Goal: Information Seeking & Learning: Understand process/instructions

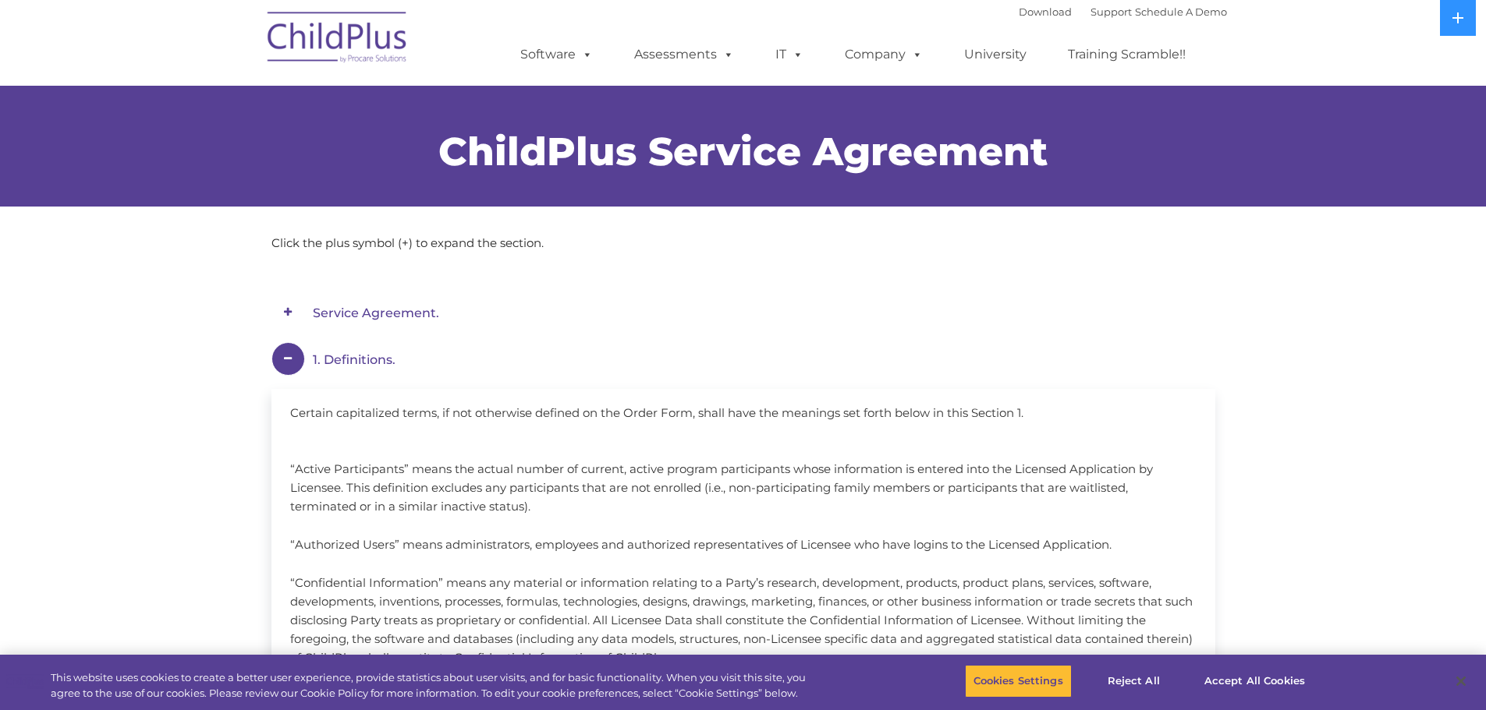
click at [292, 359] on span at bounding box center [288, 359] width 34 height 34
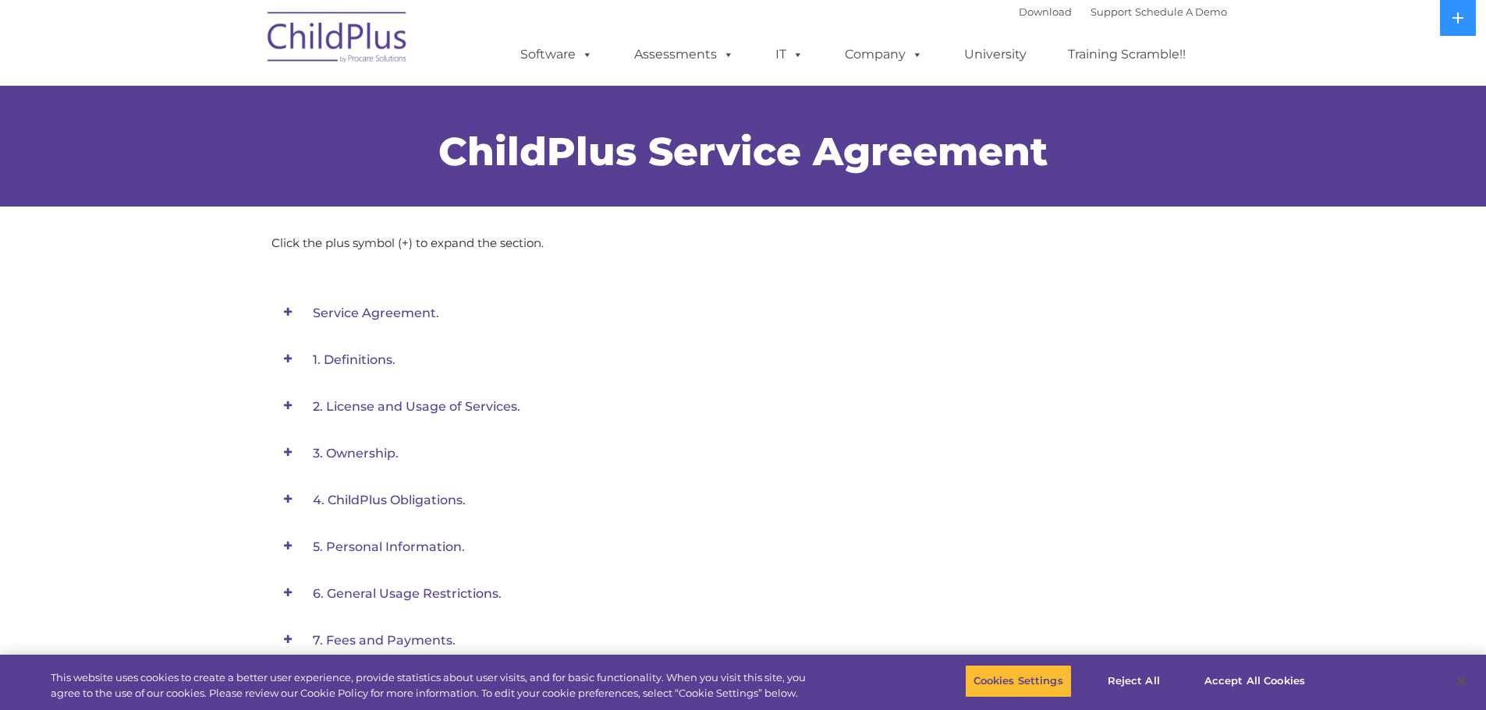
click at [366, 321] on em "Service Agreement." at bounding box center [752, 313] width 879 height 35
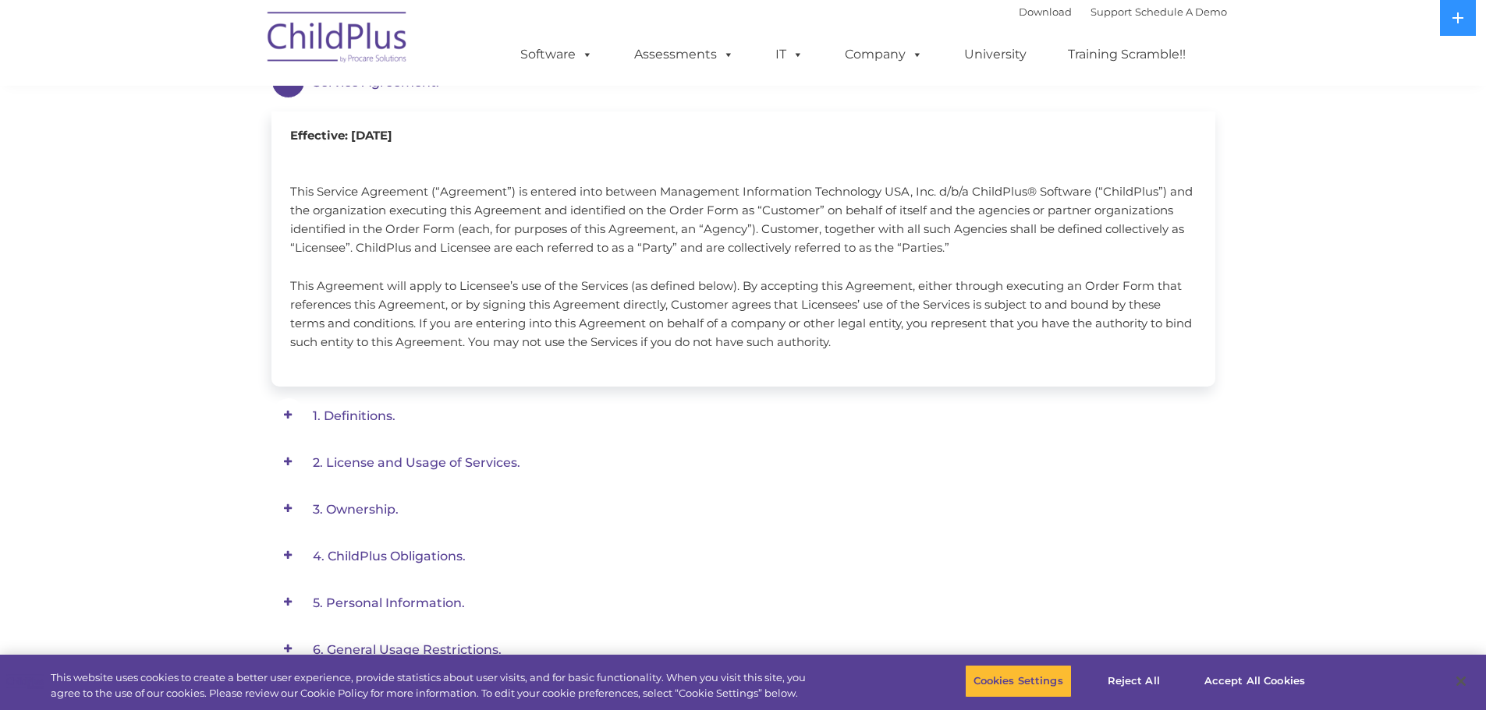
scroll to position [234, 0]
click at [370, 413] on span "1. Definitions." at bounding box center [354, 412] width 83 height 15
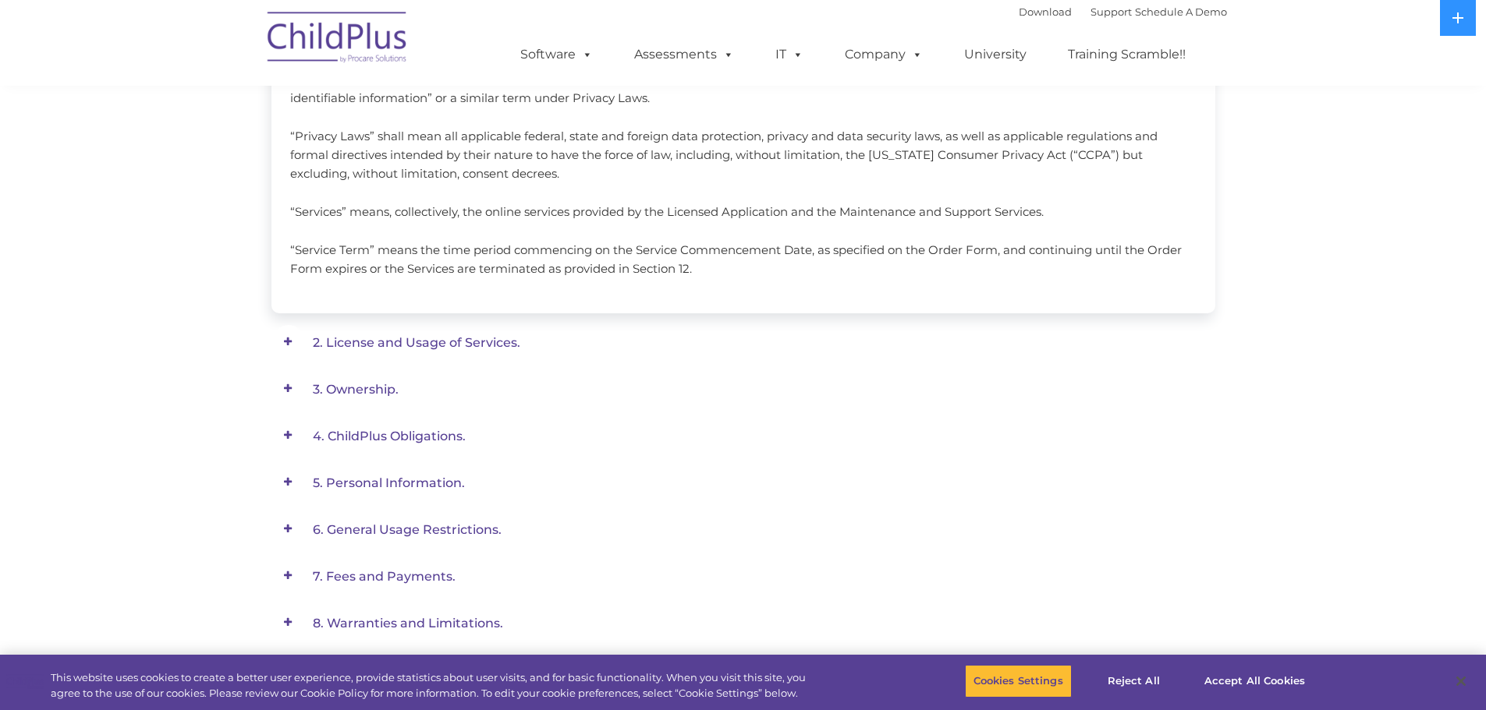
click at [424, 345] on span "2. License and Usage of Services." at bounding box center [416, 342] width 207 height 15
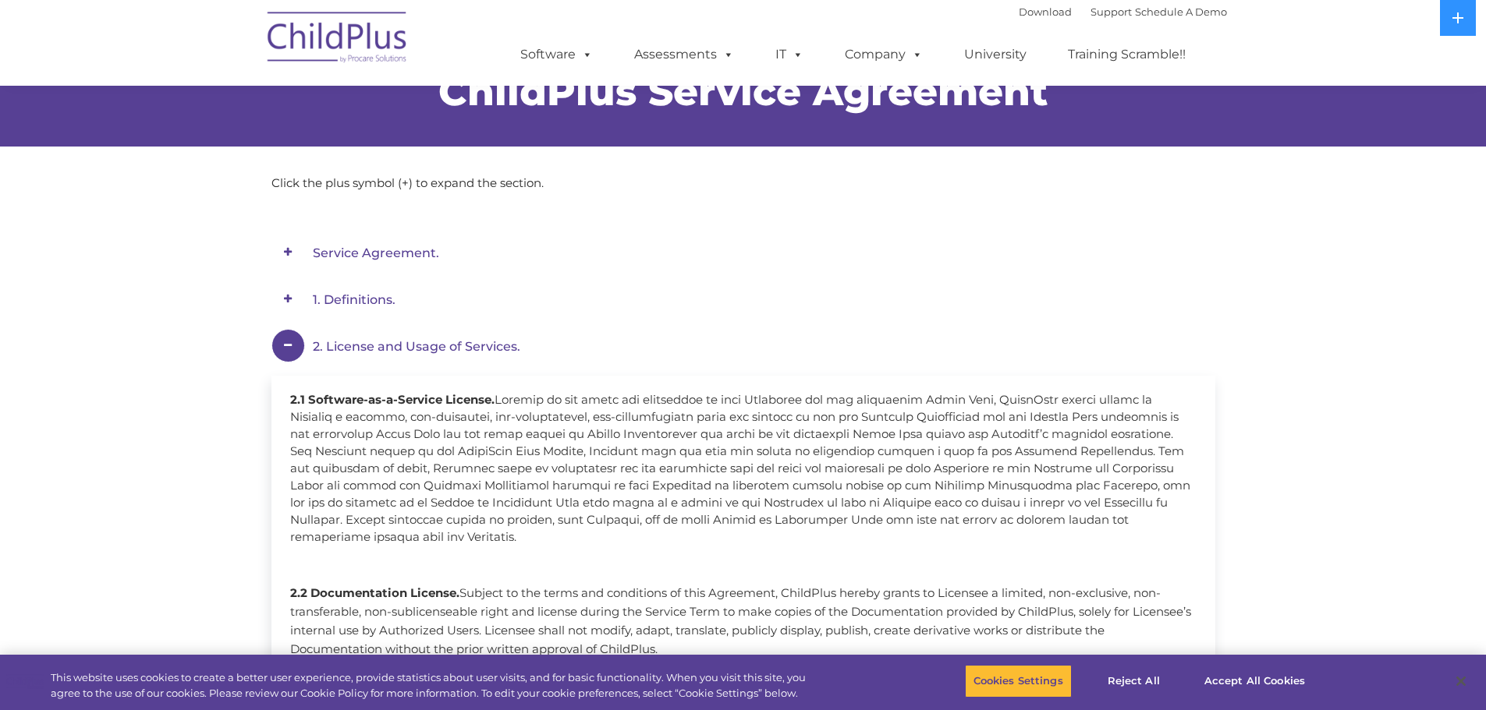
scroll to position [58, 0]
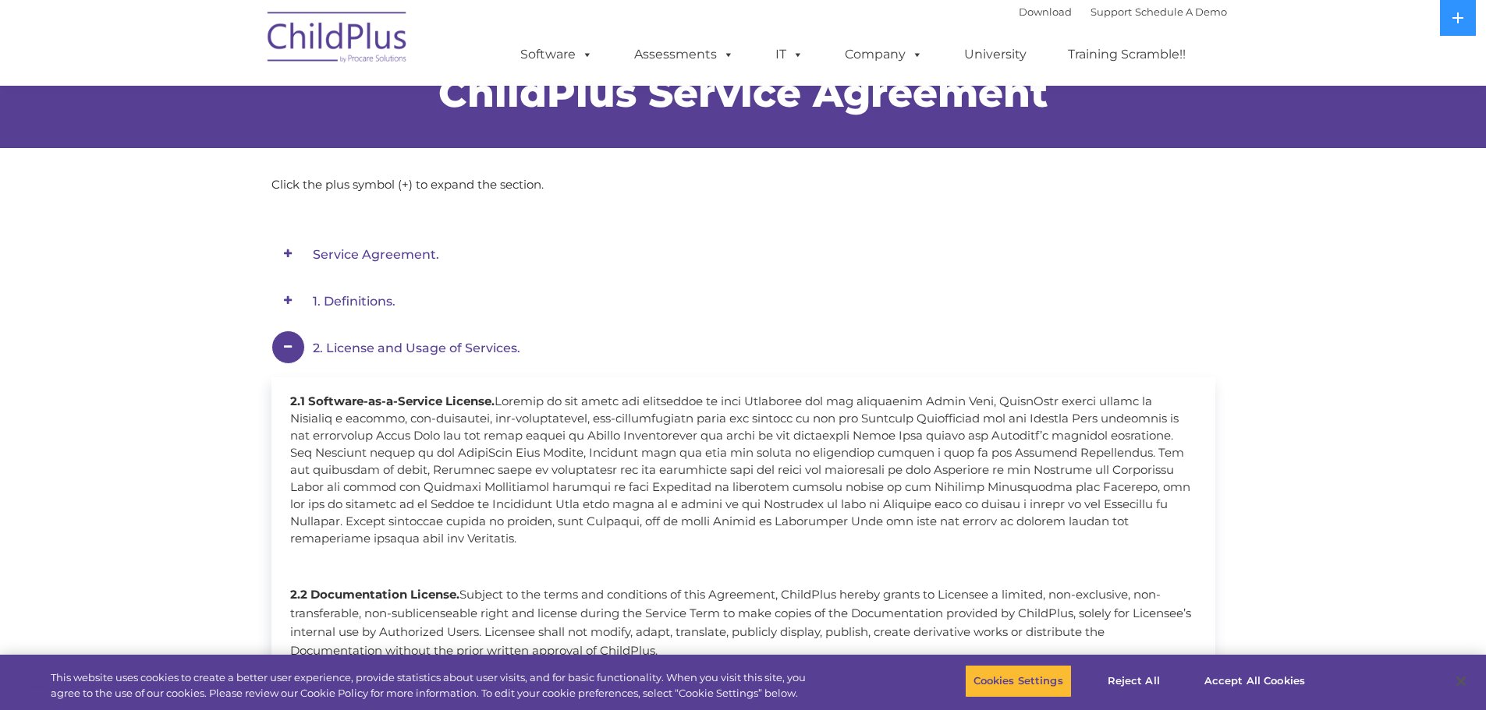
click at [364, 300] on span "1. Definitions." at bounding box center [354, 301] width 83 height 15
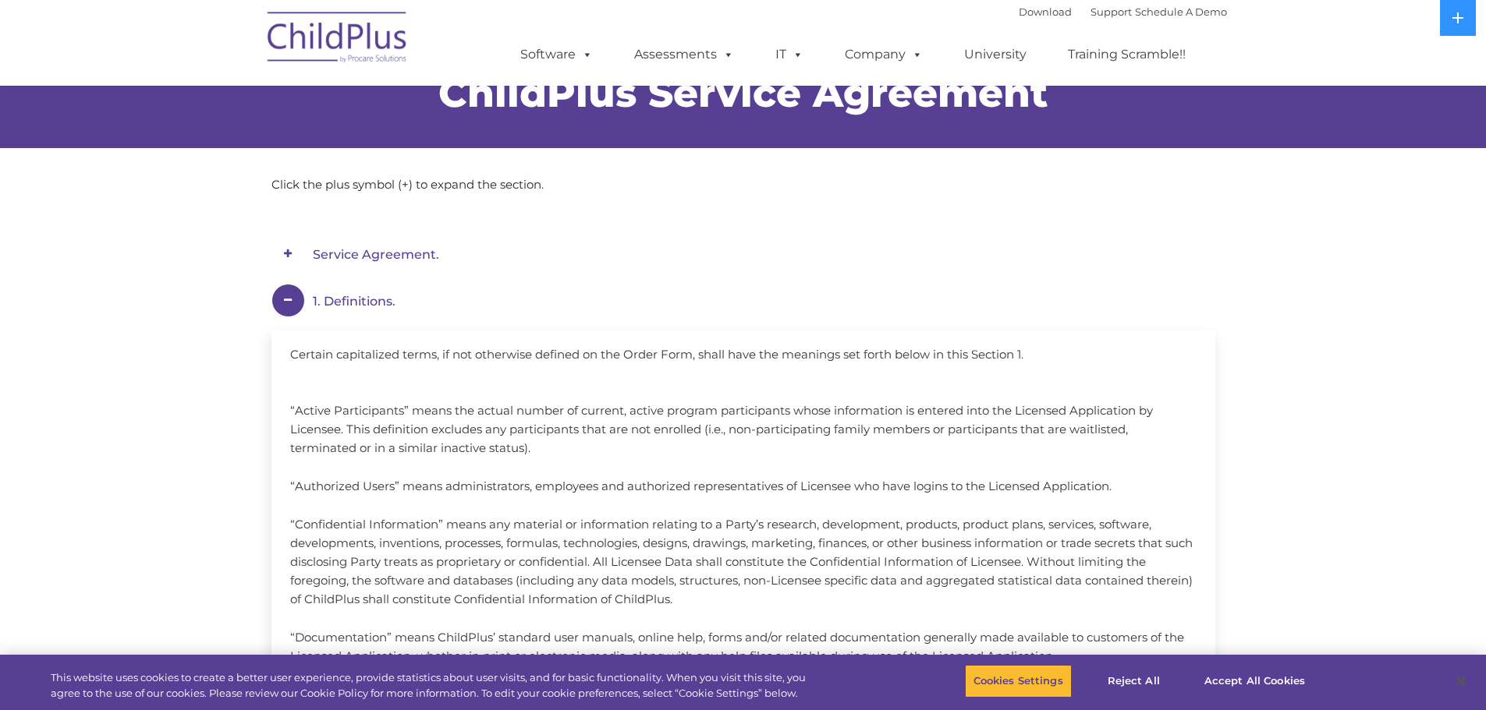
click at [410, 260] on span "Service Agreement." at bounding box center [376, 254] width 126 height 15
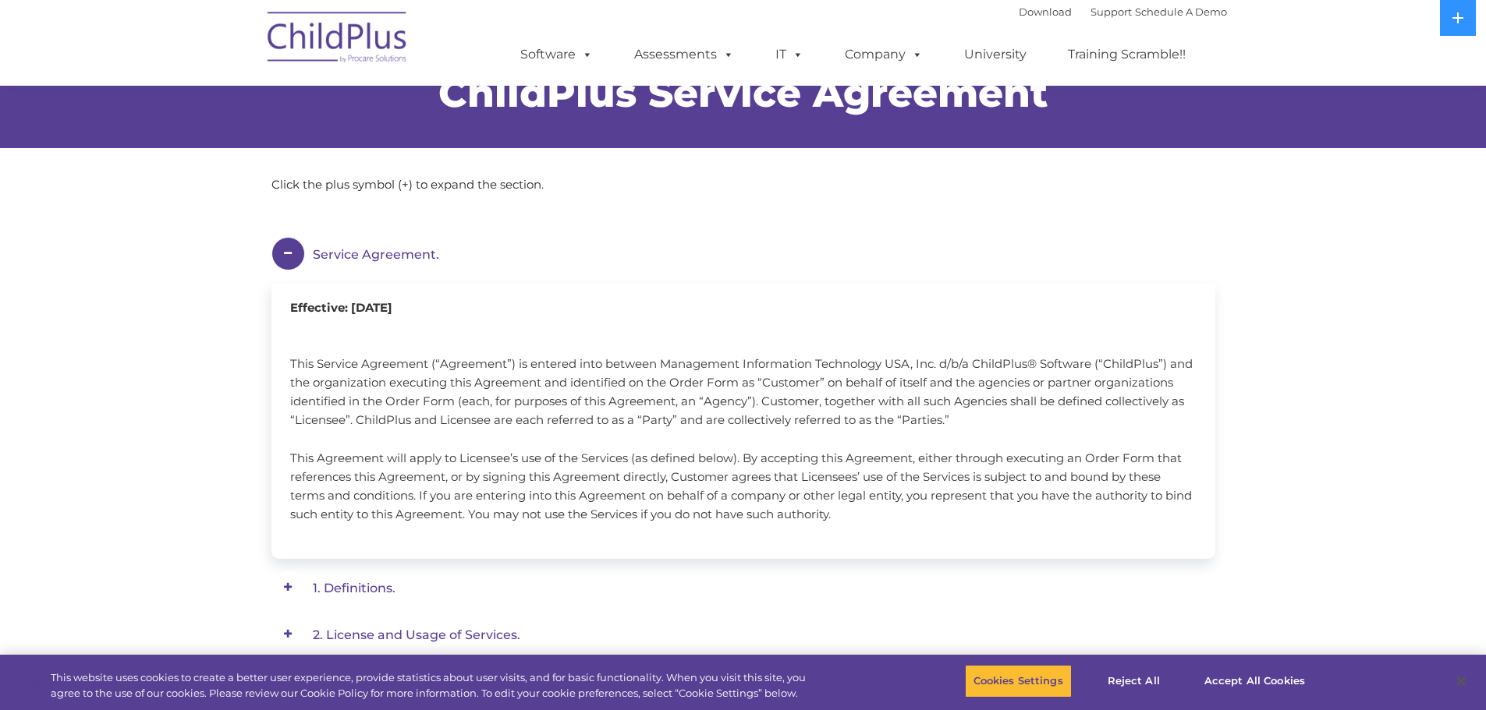
scroll to position [0, 0]
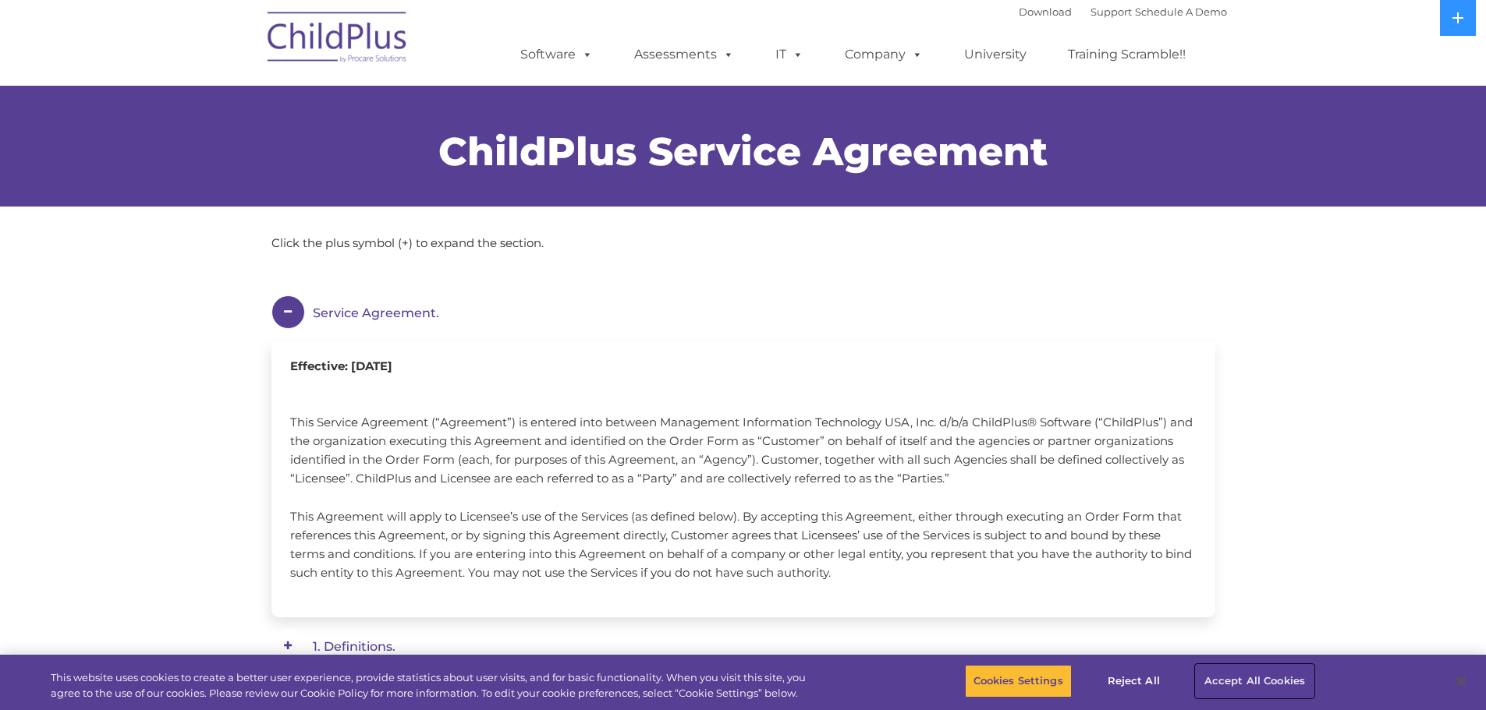
click at [1270, 687] on button "Accept All Cookies" at bounding box center [1254, 681] width 118 height 33
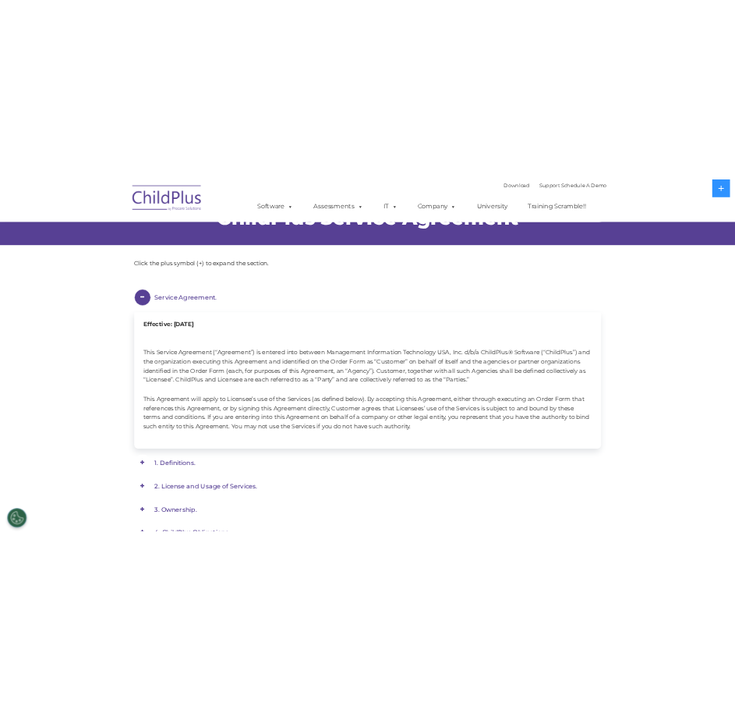
scroll to position [78, 0]
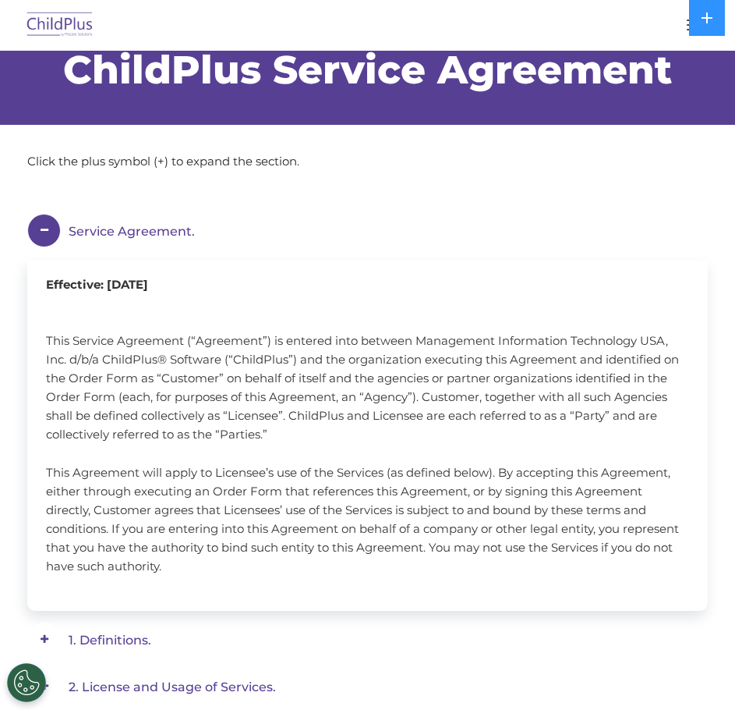
drag, startPoint x: 170, startPoint y: 572, endPoint x: 32, endPoint y: 229, distance: 369.1
click at [32, 229] on div "Service Agreement. Effective: [DATE] This Service Agreement (“Agreement”) is en…" at bounding box center [367, 412] width 681 height 397
copy div "Loremip Dolorsita. Consectet: Adipisci 8, 2150 Elit Seddoei Temporinc (“Utlabor…"
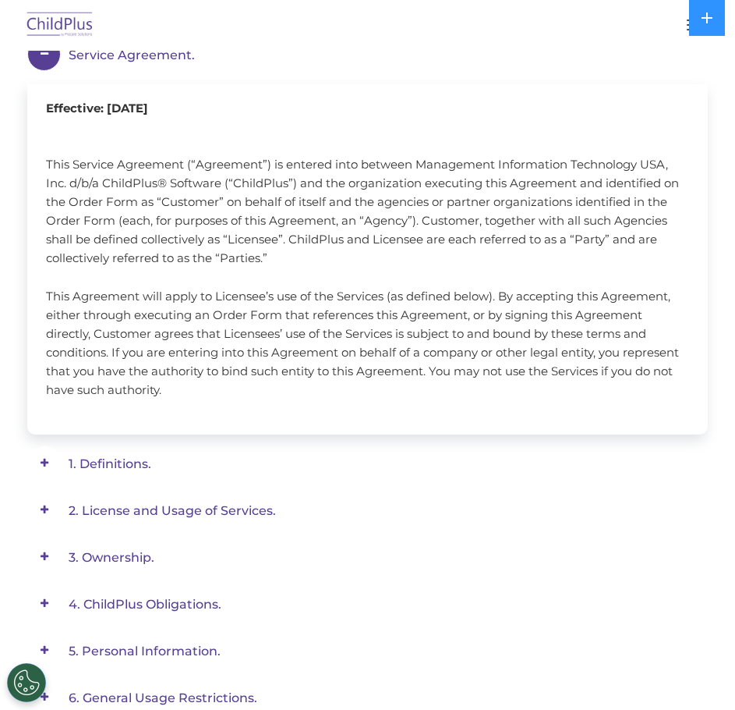
click at [115, 466] on span "1. Definitions." at bounding box center [110, 463] width 83 height 15
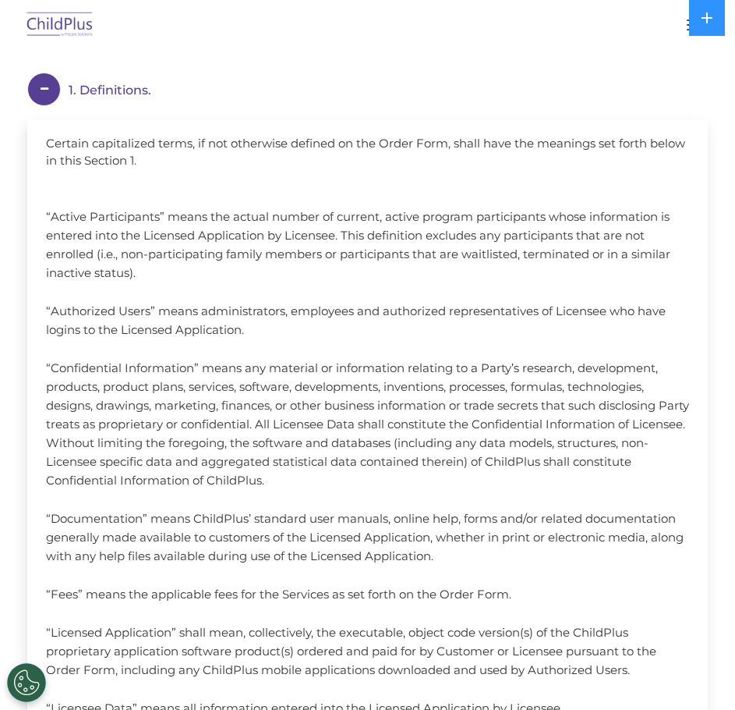
scroll to position [200, 0]
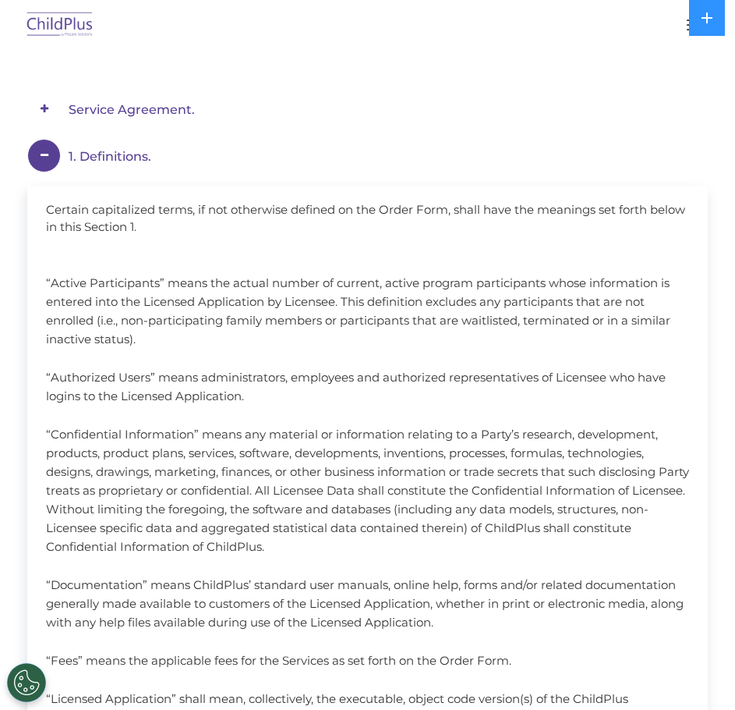
drag, startPoint x: 111, startPoint y: 598, endPoint x: 12, endPoint y: 141, distance: 467.4
copy div "9. Loremipsumd. Sitamet consectetur adipi, el sed doeiusmod tempori ut lab Etdo…"
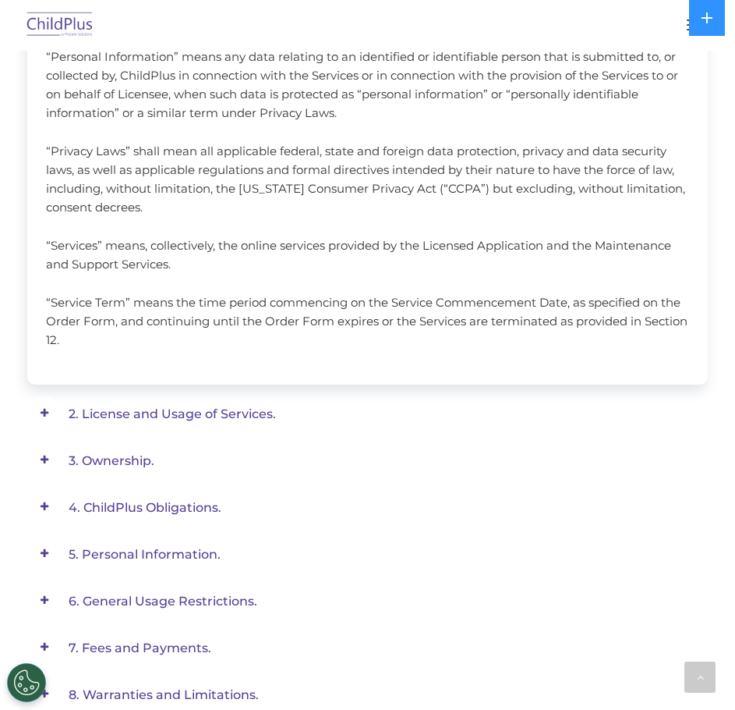
click at [109, 423] on em "2. License and Usage of Services." at bounding box center [377, 413] width 616 height 35
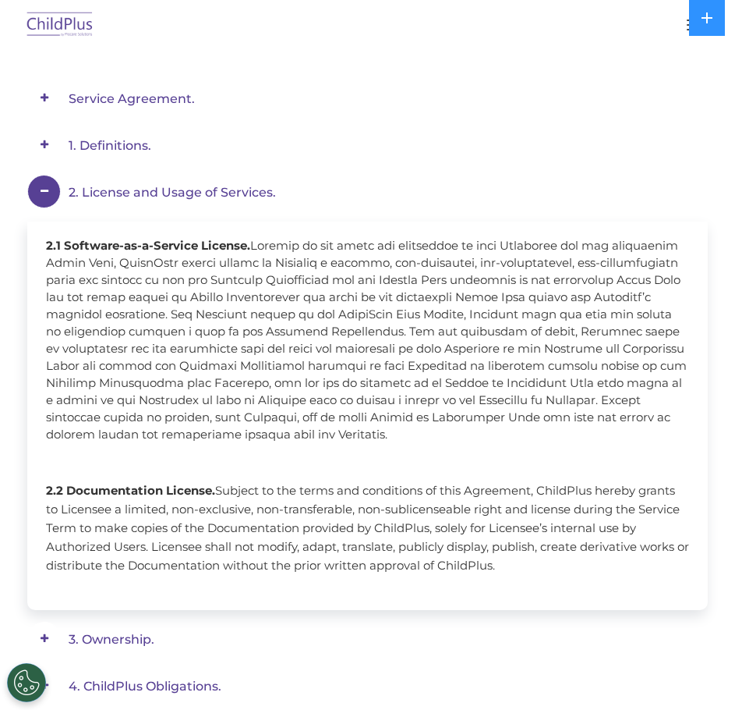
scroll to position [146, 0]
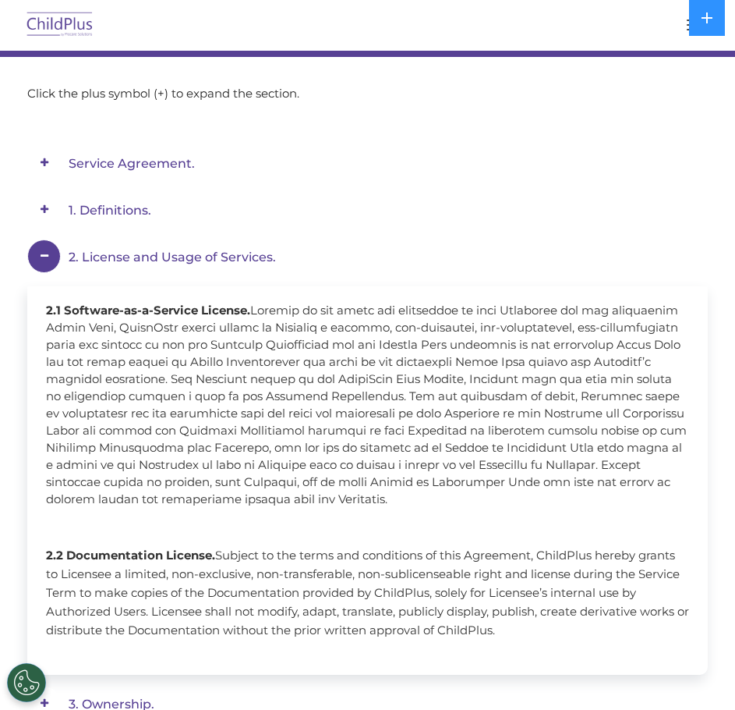
drag, startPoint x: 536, startPoint y: 363, endPoint x: 9, endPoint y: 273, distance: 534.7
click at [9, 273] on div "Service Agreement. Effective: [DATE] This Service Agreement (“Agreement”) is en…" at bounding box center [367, 701] width 735 height 1188
copy div "4. Loremip dol Sitam co Adipisci. 9.4 Elitsedd-ei-t-Incidid Utlabor. Etdolor ma…"
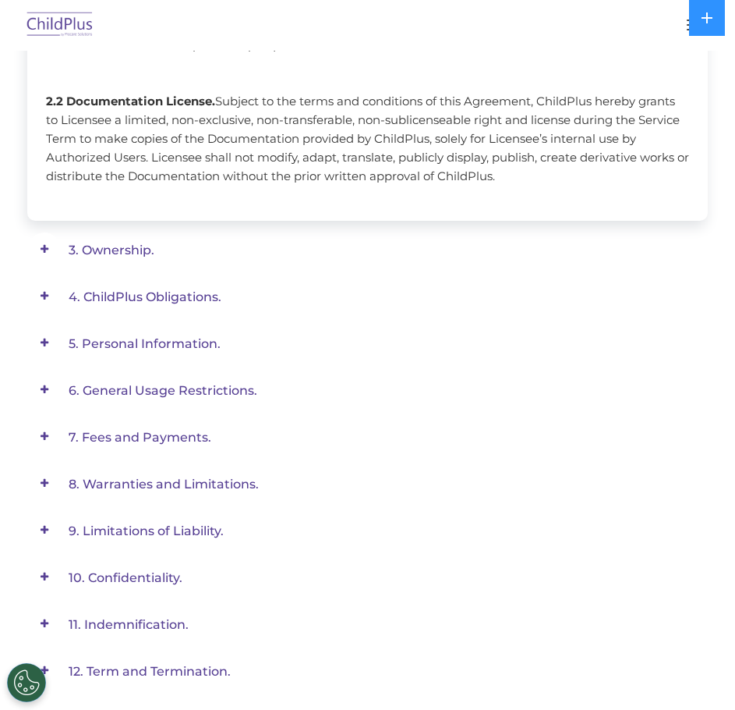
scroll to position [639, 0]
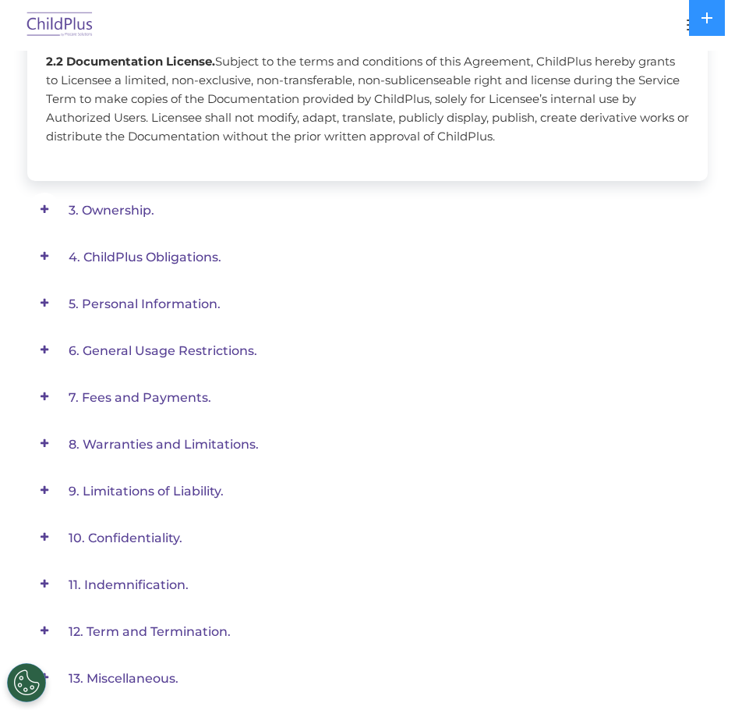
click at [108, 217] on span "3. Ownership." at bounding box center [112, 210] width 86 height 15
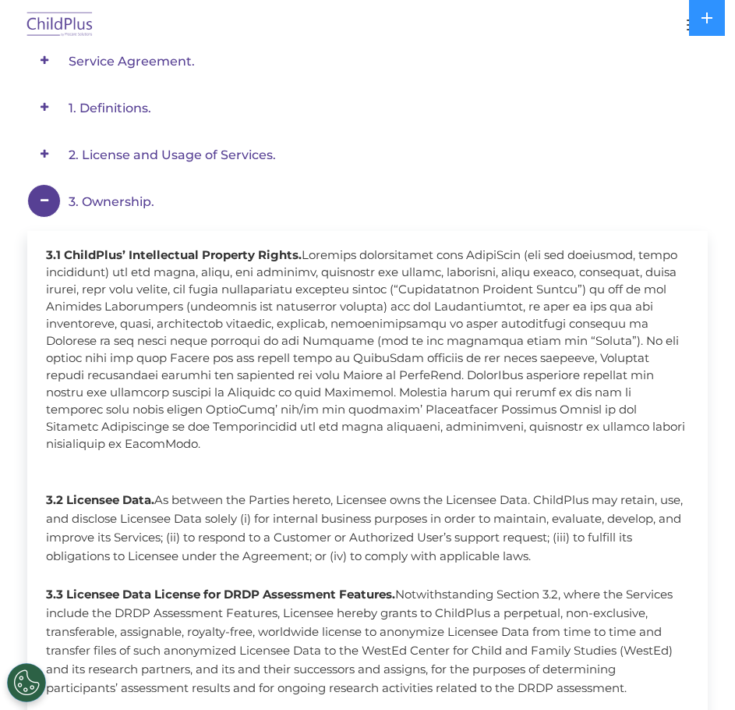
scroll to position [218, 0]
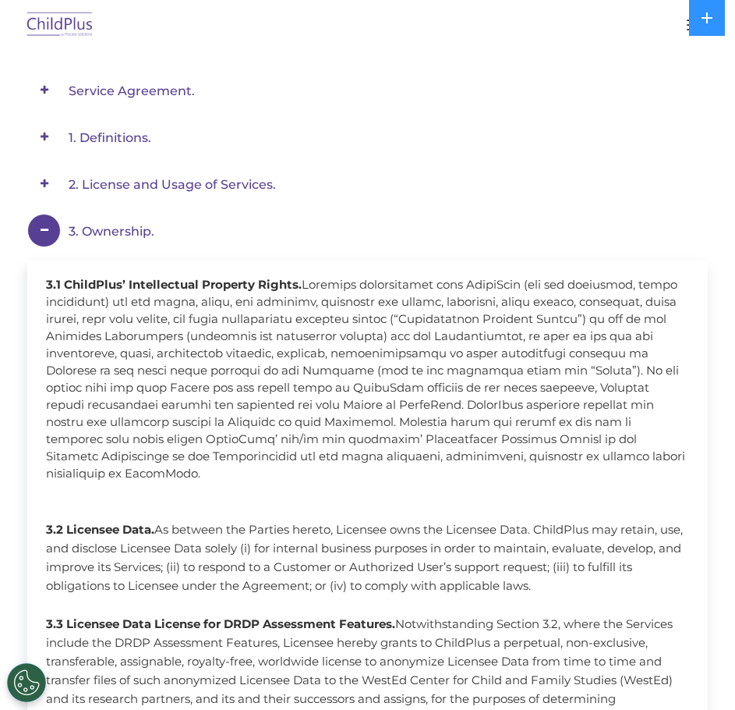
drag, startPoint x: 643, startPoint y: 497, endPoint x: 28, endPoint y: 239, distance: 666.9
click at [28, 239] on div "3. Ownership. 3.1 ChildPlus’ Intellectual Property Rights. 3.2 Licensee Data. A…" at bounding box center [367, 488] width 681 height 548
copy div "3. Loremipsu. 5.8 DolorSita’ Consectetura Elitsedd Eiusmo. Temporin utlaboreetd…"
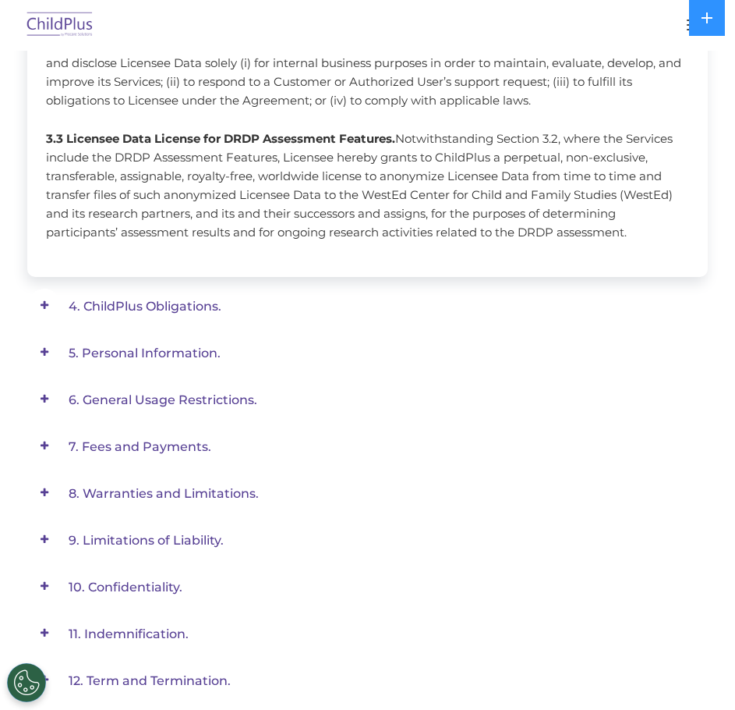
scroll to position [708, 0]
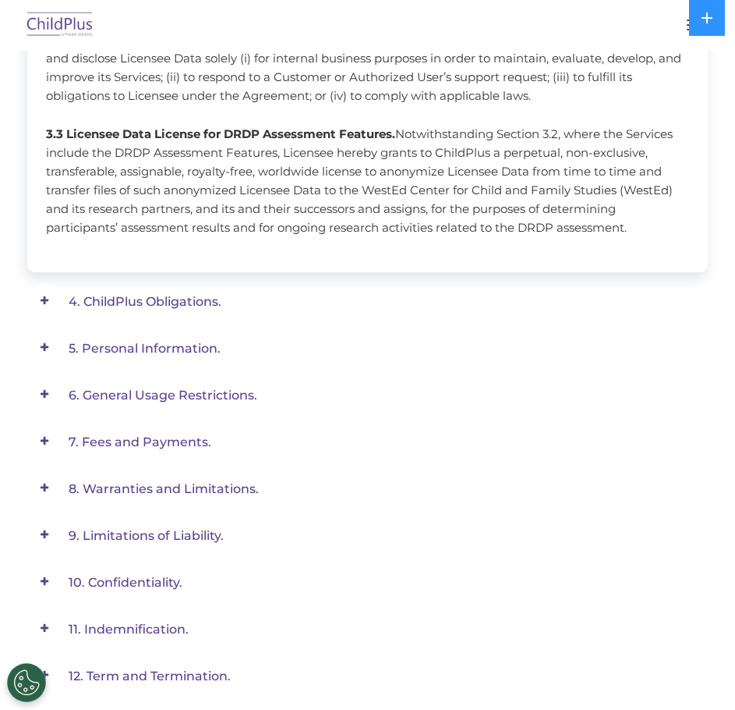
click at [138, 294] on span "4. ChildPlus Obligations." at bounding box center [145, 301] width 153 height 15
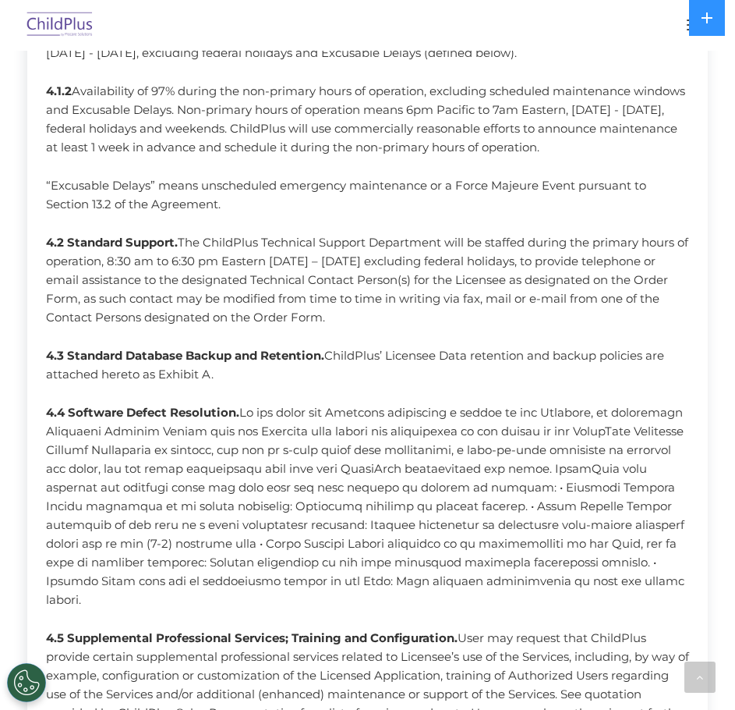
scroll to position [286, 0]
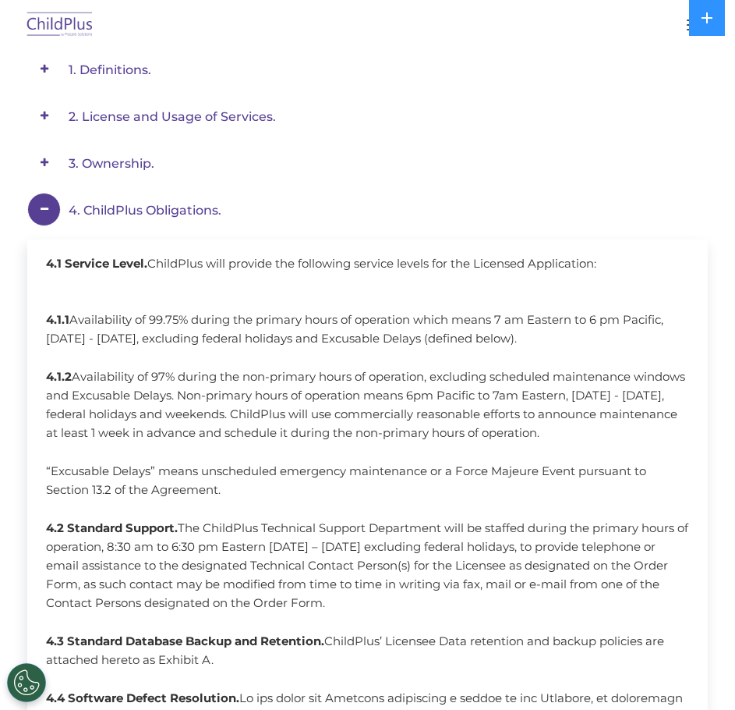
drag, startPoint x: 386, startPoint y: 377, endPoint x: 1, endPoint y: 202, distance: 423.3
copy div "8. LoremIpsu Dolorsitame. 0.4 Consect Adipi. ElitsEddo eius tempori utl etdolor…"
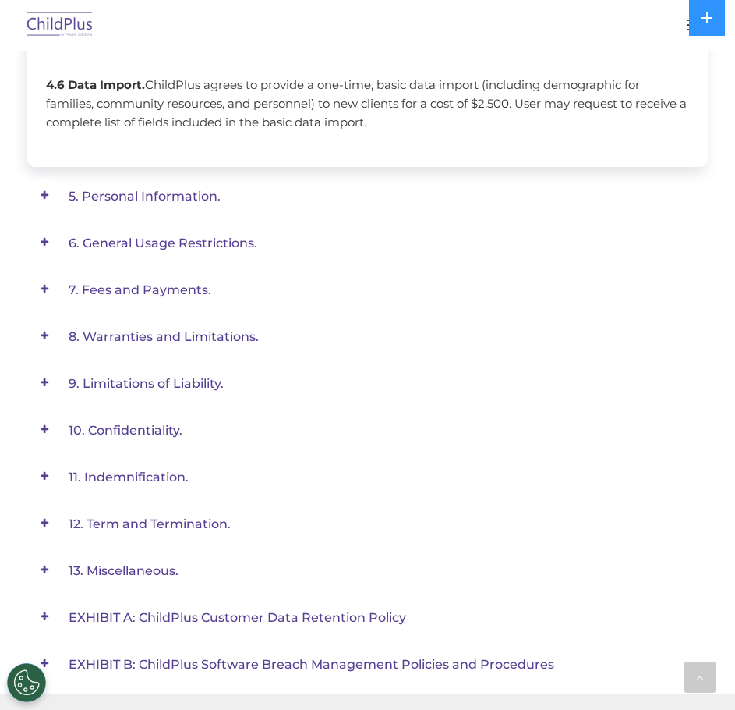
scroll to position [1296, 0]
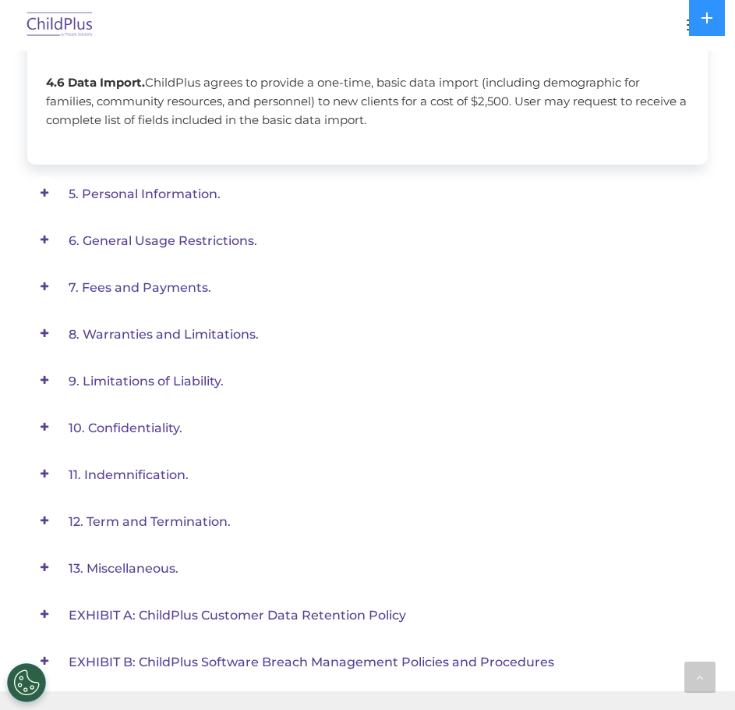
click at [136, 186] on span "5. Personal Information." at bounding box center [145, 193] width 152 height 15
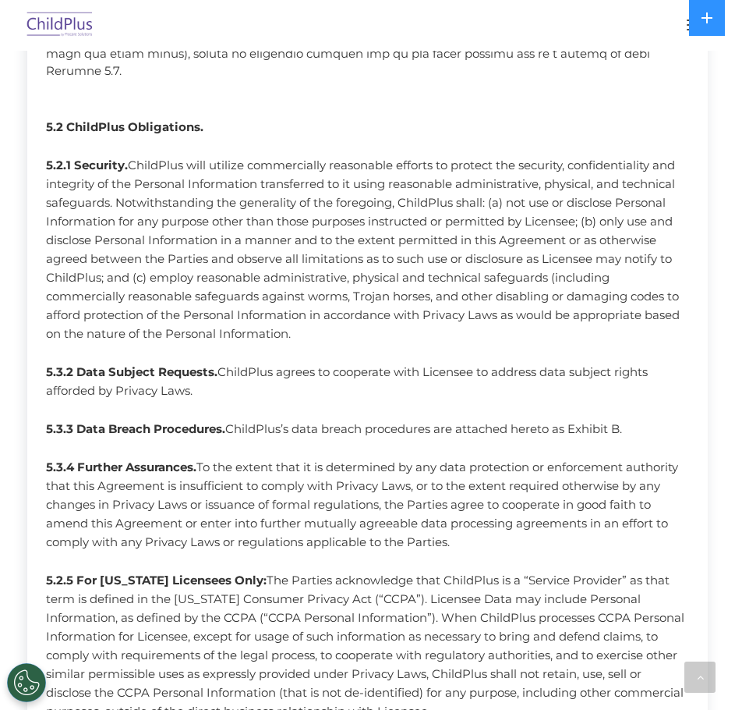
scroll to position [780, 0]
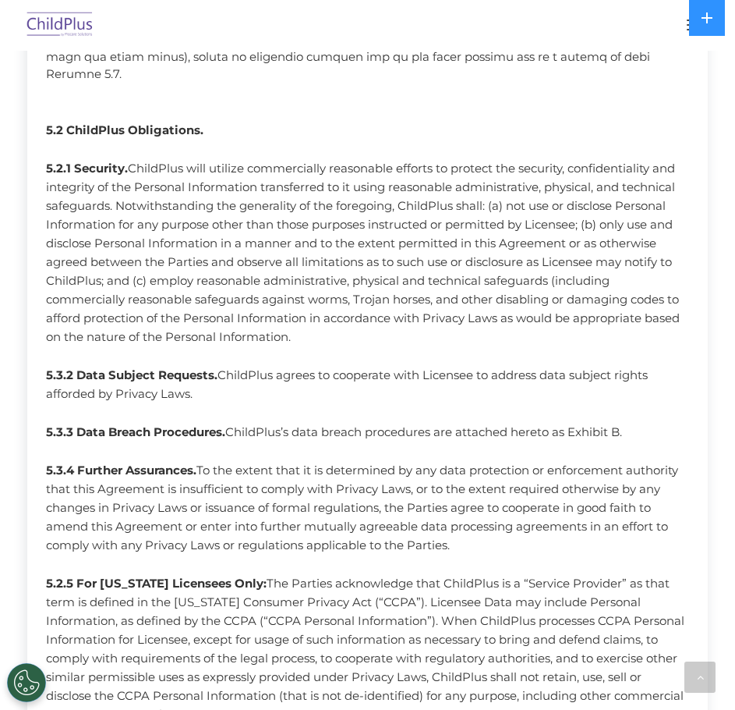
drag, startPoint x: 524, startPoint y: 533, endPoint x: 8, endPoint y: 119, distance: 662.3
click at [8, 119] on div "Service Agreement. Effective: [DATE] This Service Agreement (“Agreement”) is en…" at bounding box center [367, 355] width 735 height 1765
copy span "5.2 ChildPlus Obligations. 5.2.1 Security. ChildPlus will utilize commercially …"
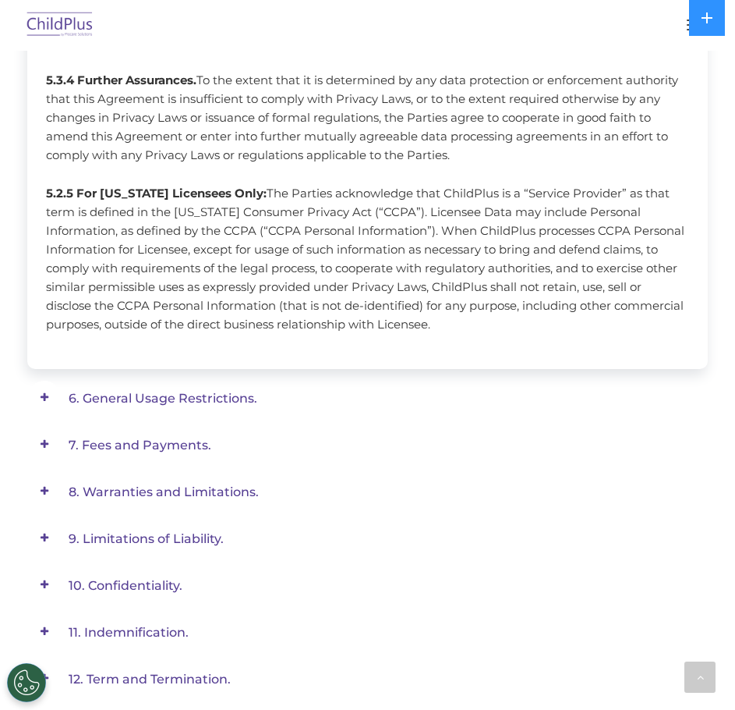
click at [122, 391] on span "6. General Usage Restrictions." at bounding box center [163, 398] width 189 height 15
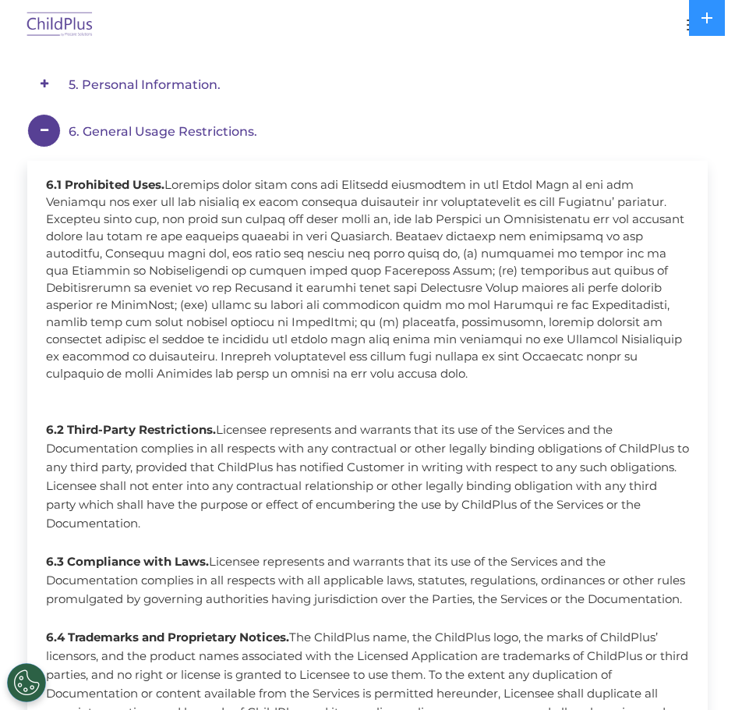
scroll to position [443, 0]
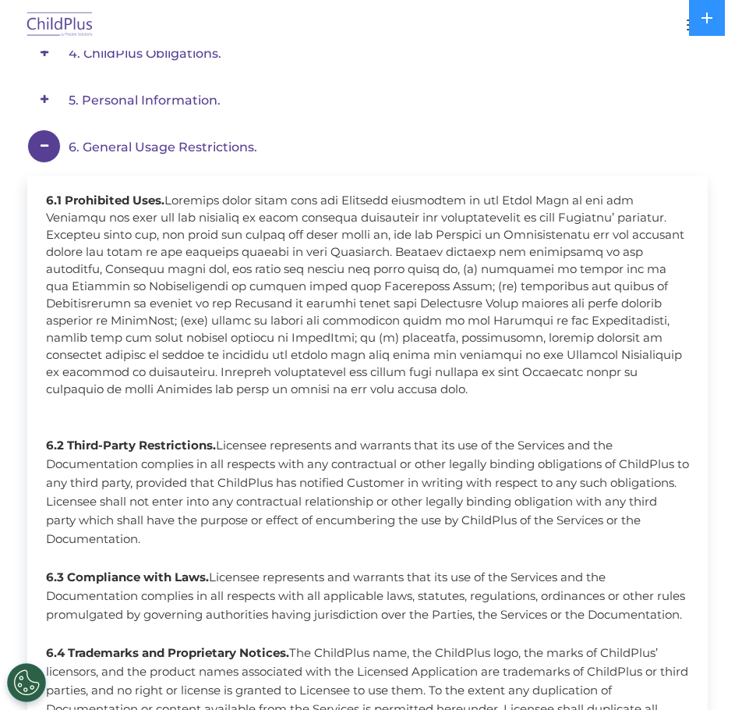
drag, startPoint x: 679, startPoint y: 524, endPoint x: 25, endPoint y: 139, distance: 759.2
click at [25, 139] on div "Service Agreement. Effective: [DATE] This Service Agreement (“Agreement”) is en…" at bounding box center [368, 620] width 704 height 1620
copy div "1. Loremip Dolor Sitametconse. 2.2 Adipiscing Elit. Seddoeiu tempo incid utla e…"
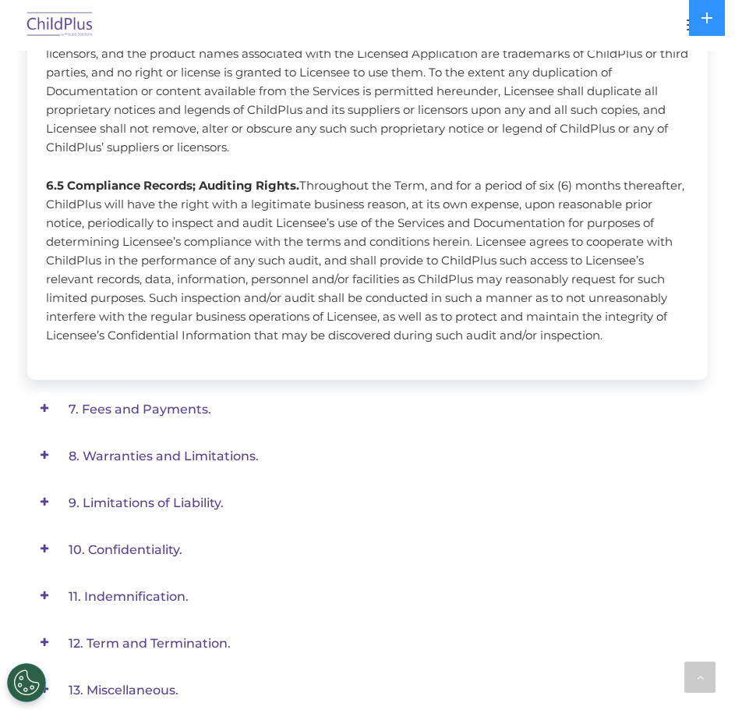
drag, startPoint x: 138, startPoint y: 426, endPoint x: 172, endPoint y: 486, distance: 68.8
click at [138, 416] on span "7. Fees and Payments." at bounding box center [140, 409] width 143 height 15
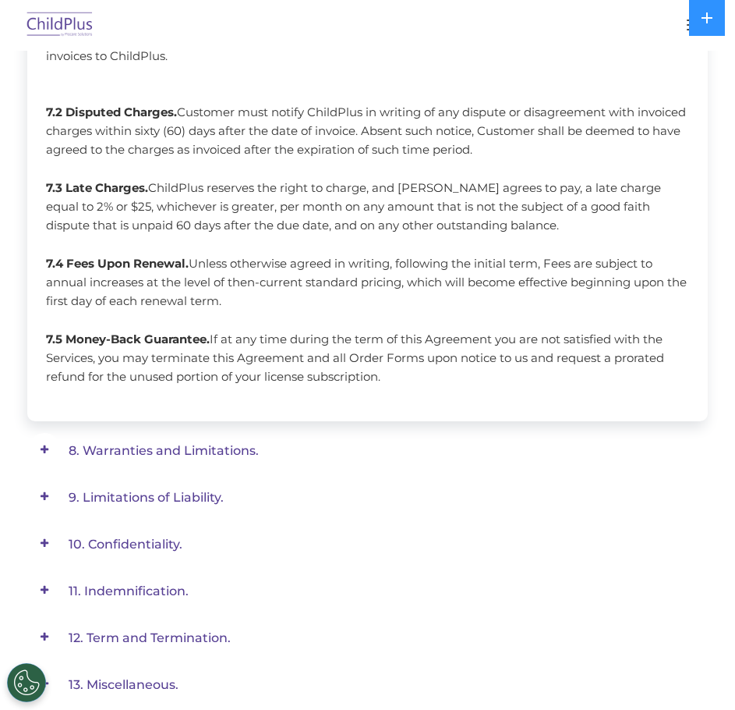
scroll to position [408, 0]
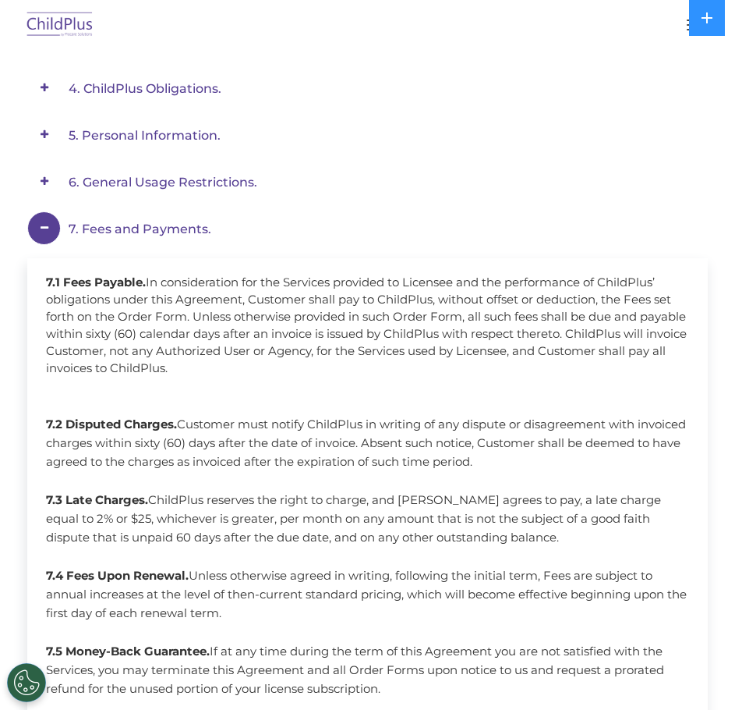
drag, startPoint x: 406, startPoint y: 311, endPoint x: 40, endPoint y: 217, distance: 378.5
click at [40, 217] on div "7. Fees and Payments. 7.1 Fees Payable. In consideration for the Services provi…" at bounding box center [367, 472] width 681 height 522
copy div "9. Lore ips Dolorsit. 8.2 Amet Consect. Ad elitseddoeius tem inc Utlabore etdol…"
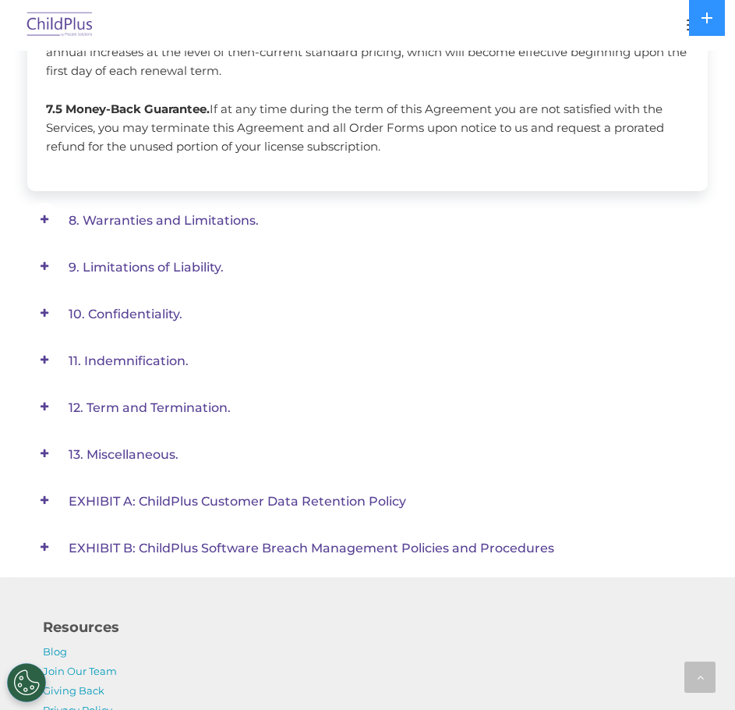
scroll to position [954, 0]
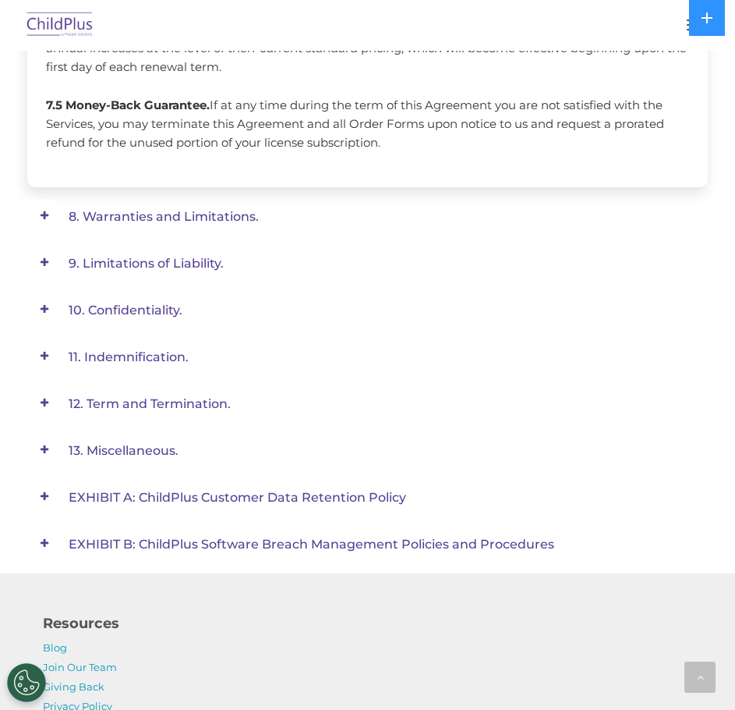
click at [136, 211] on span "8. Warranties and Limitations." at bounding box center [164, 216] width 190 height 15
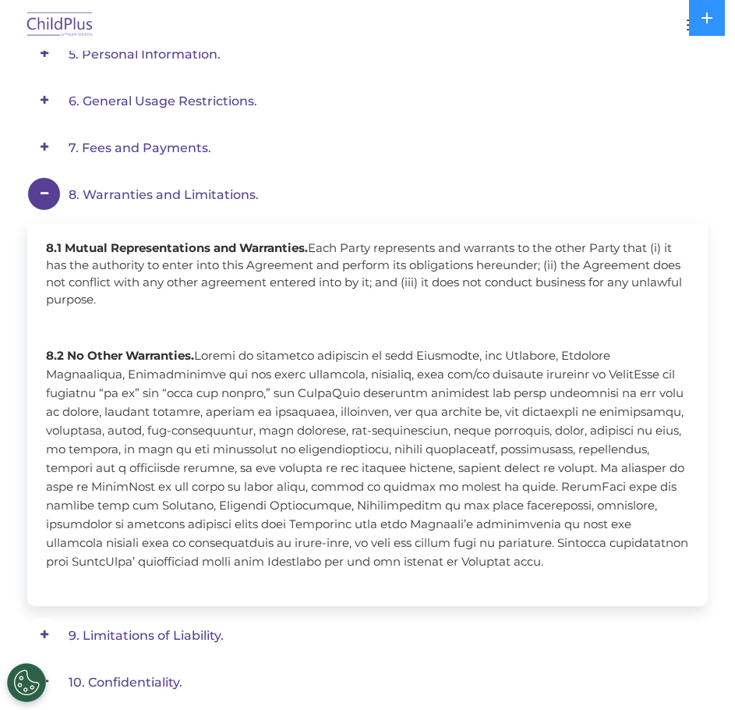
scroll to position [435, 0]
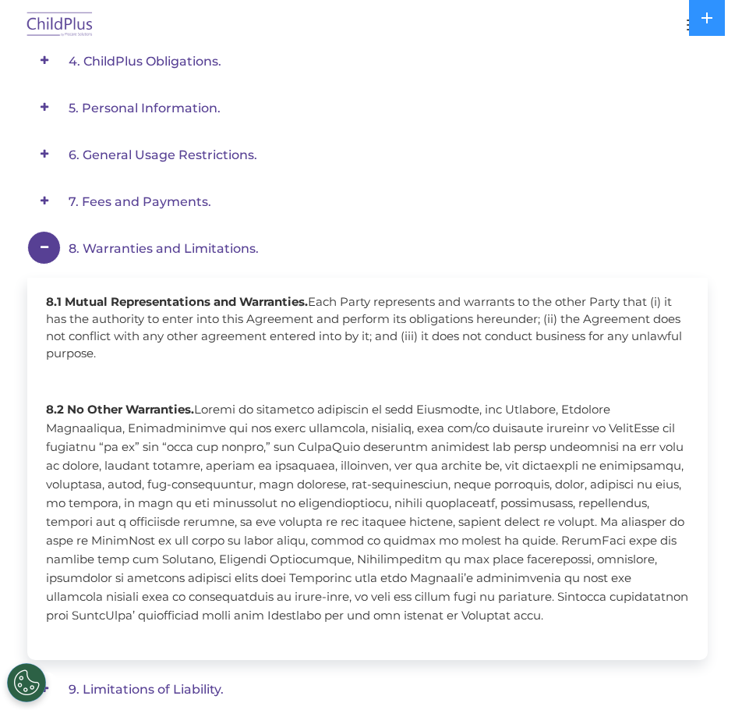
drag, startPoint x: 460, startPoint y: 371, endPoint x: 26, endPoint y: 239, distance: 454.1
click at [26, 239] on div "Service Agreement. Effective: [DATE] This Service Agreement (“Agreement”) is en…" at bounding box center [368, 408] width 704 height 1181
copy div "2. Loremipsum dol Sitametcons. 6.4 Adipis Elitseddoeiusmo tem Incididunt. Utla …"
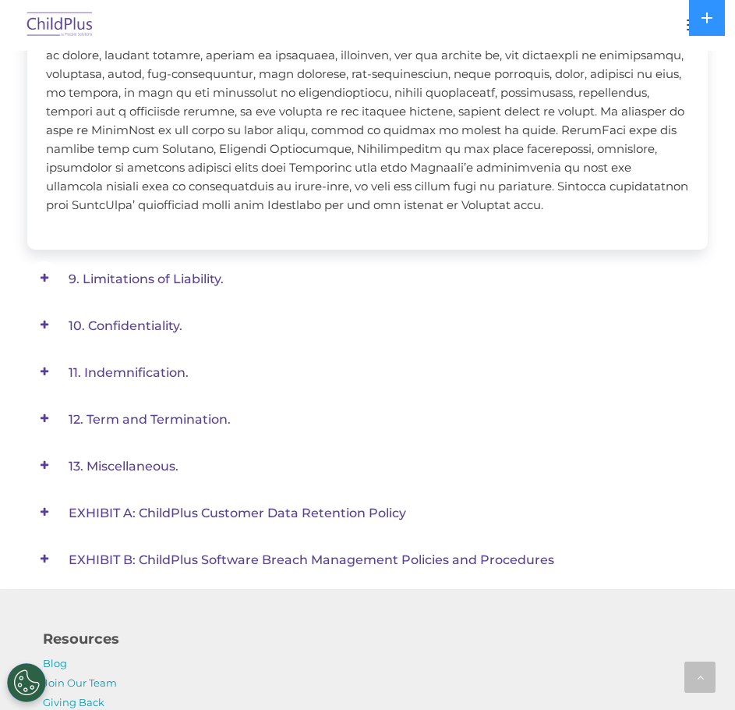
click at [102, 273] on span "9. Limitations of Liability." at bounding box center [146, 278] width 155 height 15
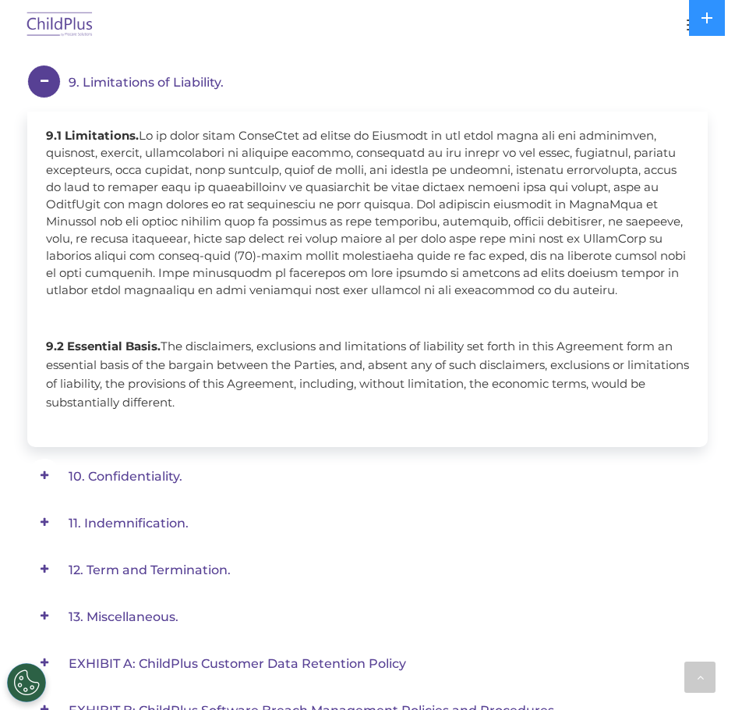
scroll to position [638, 0]
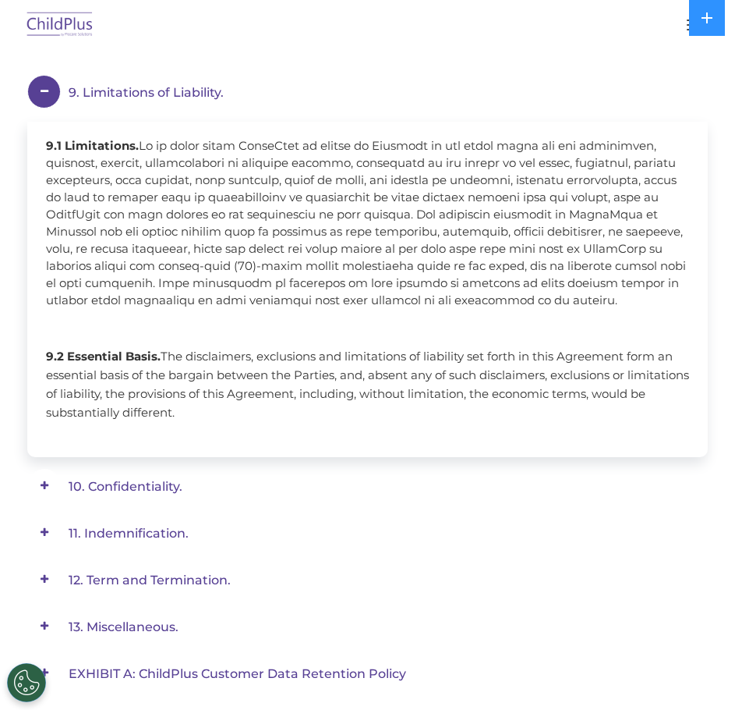
drag, startPoint x: 243, startPoint y: 421, endPoint x: -1, endPoint y: 85, distance: 415.4
click at [0, 85] on html "Download Support | Schedule A Demo  MENU MENU Software ChildPlus: The original…" at bounding box center [367, 311] width 735 height 1898
copy div "9. Limitations of Liability. 9.1 Limitations. In no event shall ChildPlus be li…"
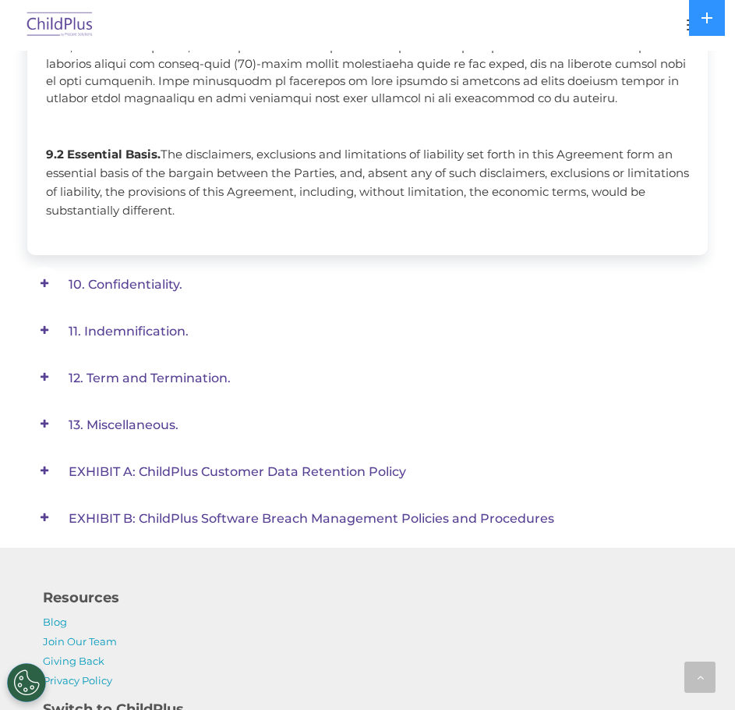
scroll to position [894, 0]
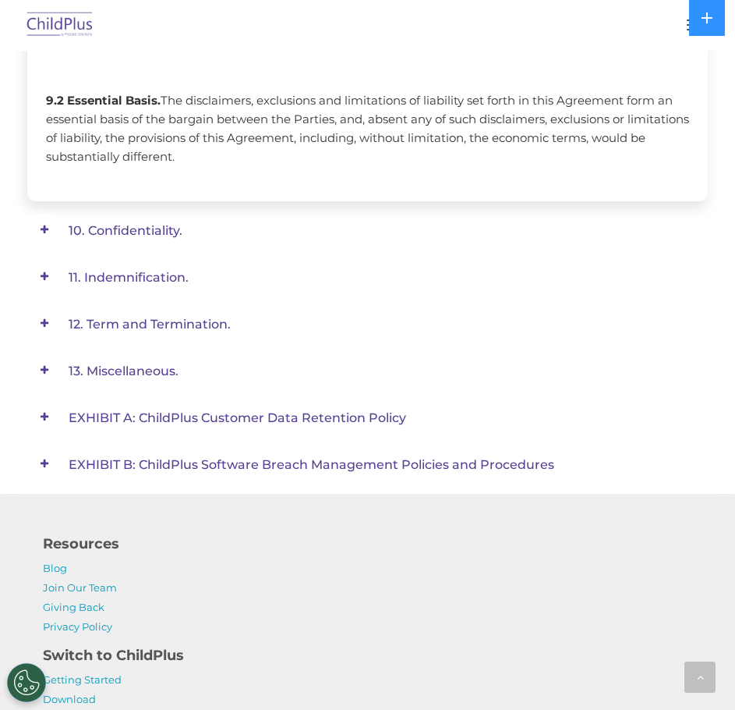
click at [105, 225] on span "10. Confidentiality." at bounding box center [126, 230] width 114 height 15
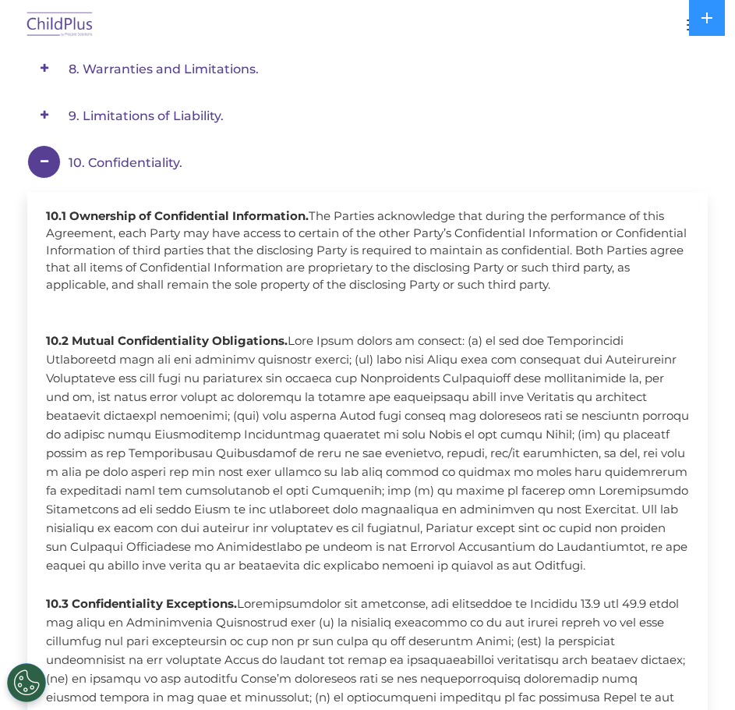
scroll to position [584, 0]
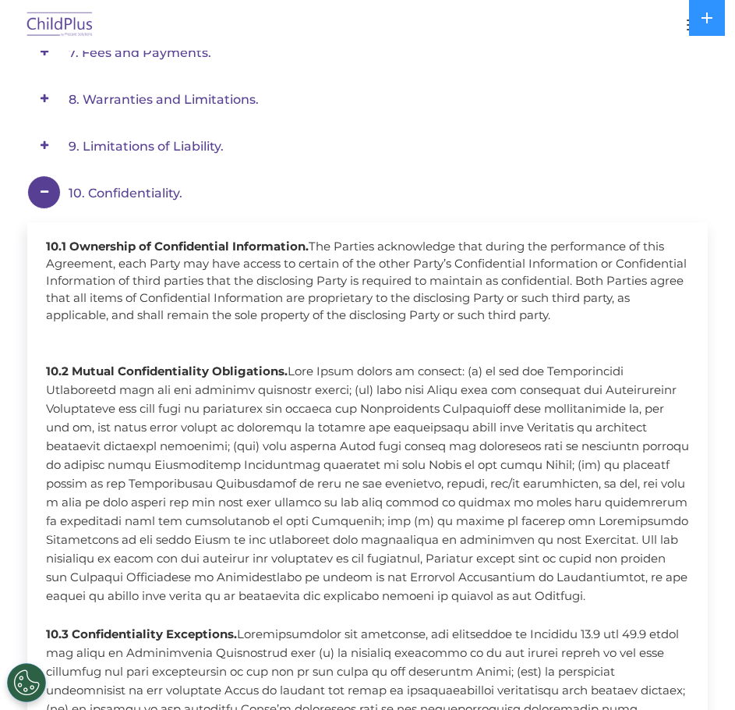
drag, startPoint x: 678, startPoint y: 444, endPoint x: 7, endPoint y: 185, distance: 719.9
click at [7, 185] on div "Service Agreement. Effective: [DATE] This Service Agreement (“Agreement”) is en…" at bounding box center [367, 484] width 735 height 1631
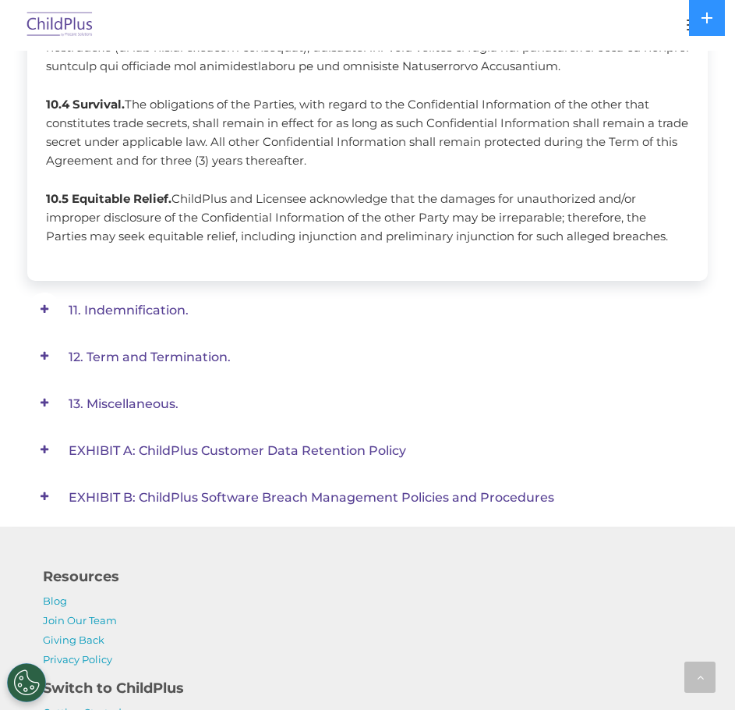
scroll to position [1354, 0]
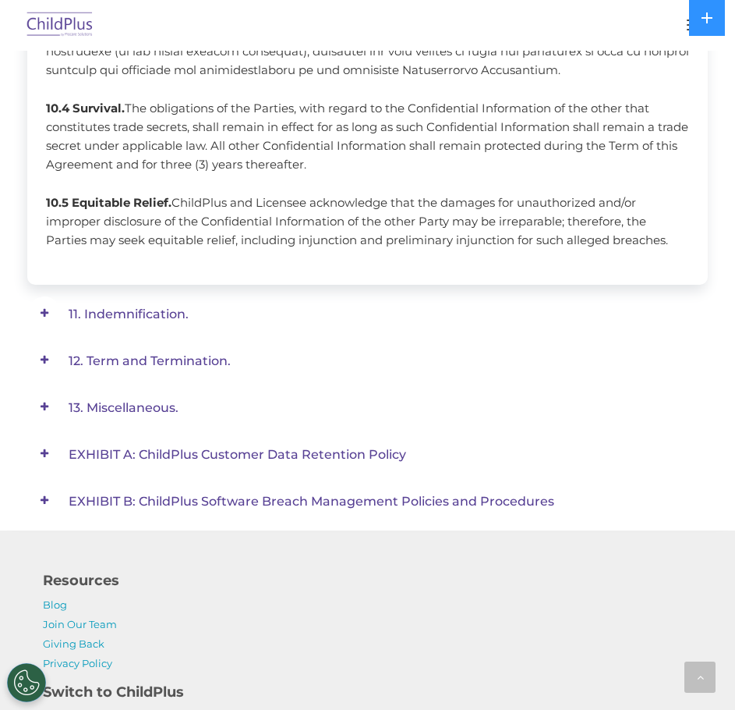
drag, startPoint x: 106, startPoint y: 315, endPoint x: 140, endPoint y: 390, distance: 82.0
click at [106, 315] on span "11. Indemnification." at bounding box center [129, 313] width 120 height 15
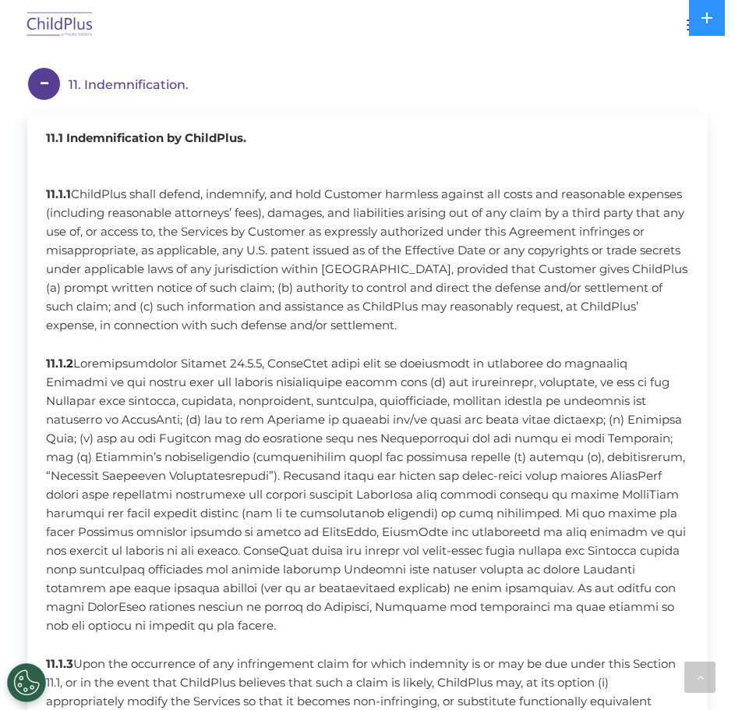
scroll to position [738, 0]
drag, startPoint x: 260, startPoint y: 396, endPoint x: 8, endPoint y: 79, distance: 405.2
click at [8, 79] on div "Service Agreement. Effective: [DATE] This Service Agreement (“Agreement”) is en…" at bounding box center [367, 379] width 735 height 1731
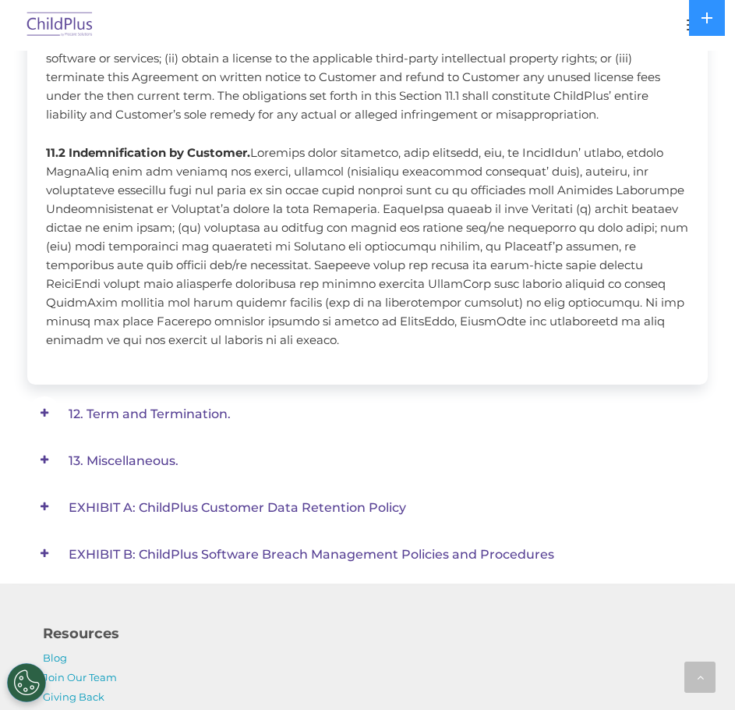
scroll to position [1401, 0]
click at [156, 412] on span "12. Term and Termination." at bounding box center [150, 412] width 162 height 15
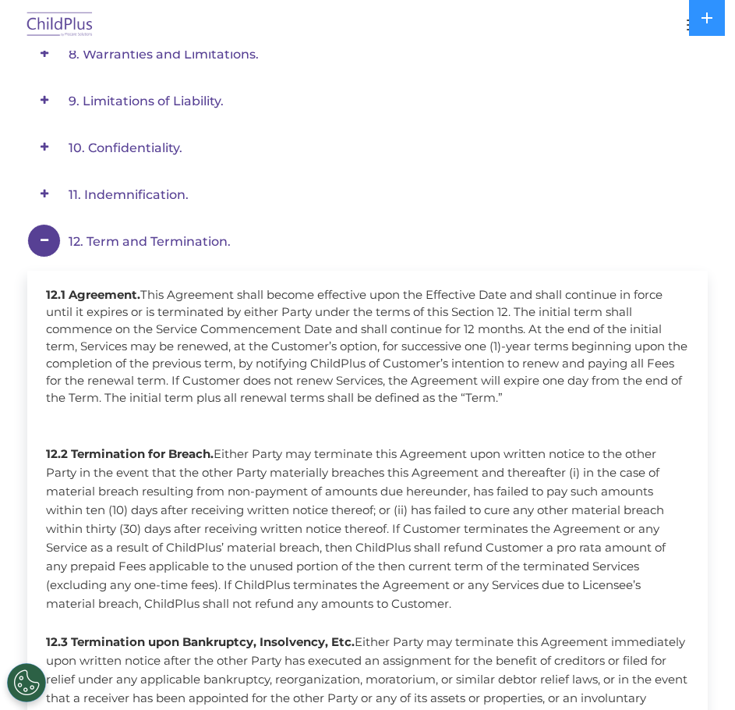
scroll to position [592, 0]
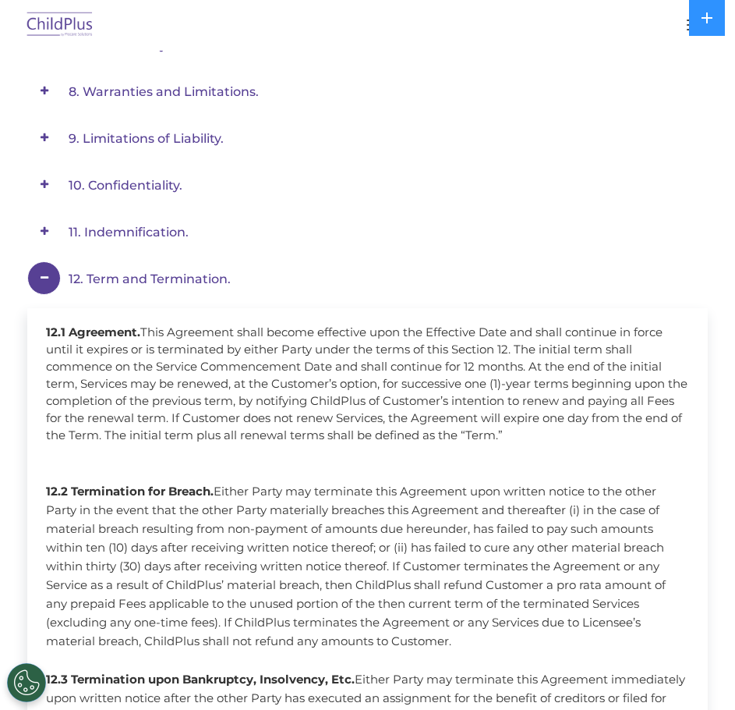
drag, startPoint x: 275, startPoint y: 396, endPoint x: 15, endPoint y: 264, distance: 292.3
click at [15, 264] on div "Service Agreement. Effective: [DATE] This Service Agreement (“Agreement”) is en…" at bounding box center [367, 645] width 735 height 1968
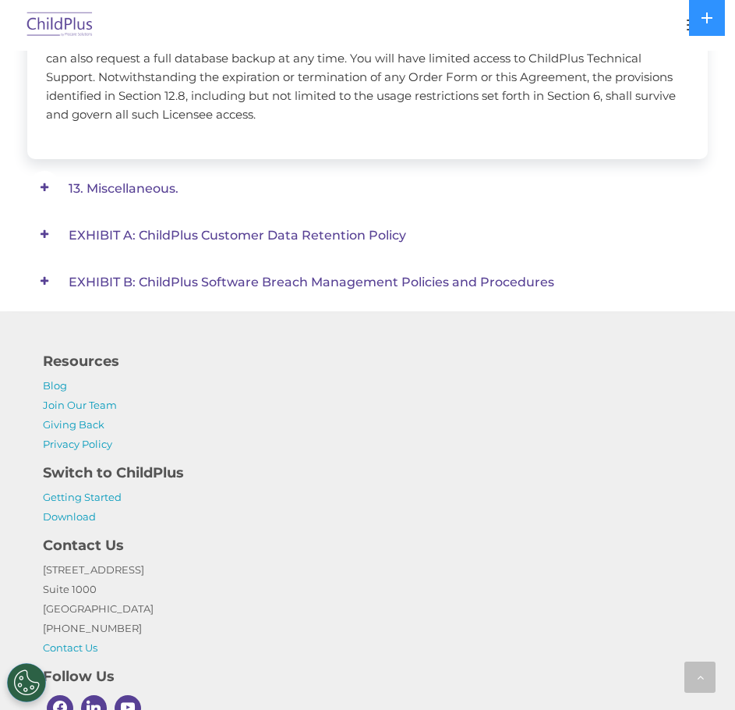
scroll to position [1924, 0]
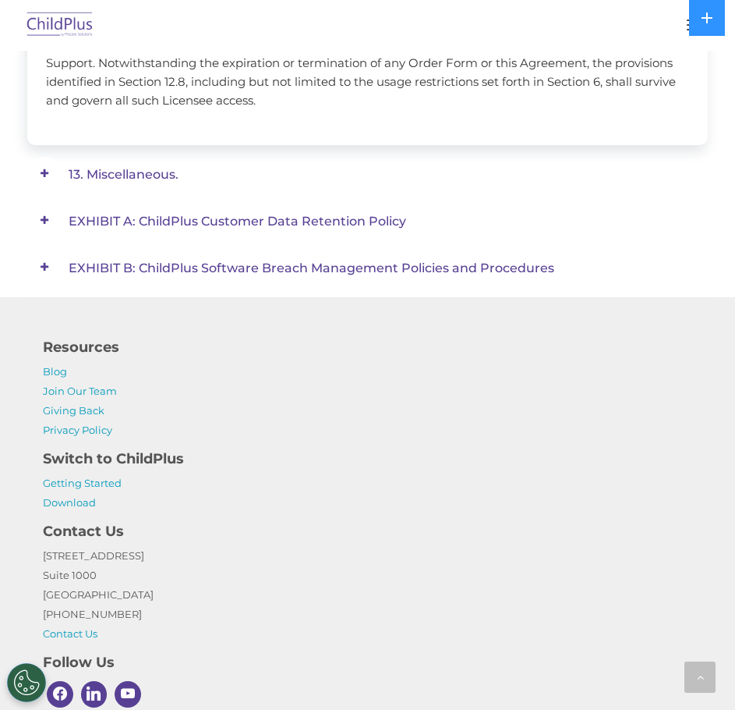
click at [112, 182] on span "13. Miscellaneous." at bounding box center [124, 174] width 110 height 15
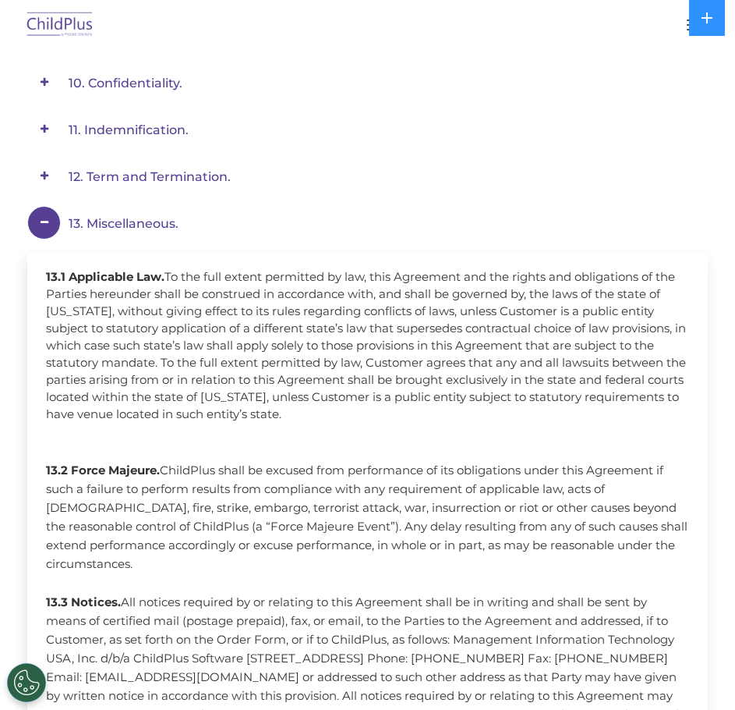
scroll to position [687, 0]
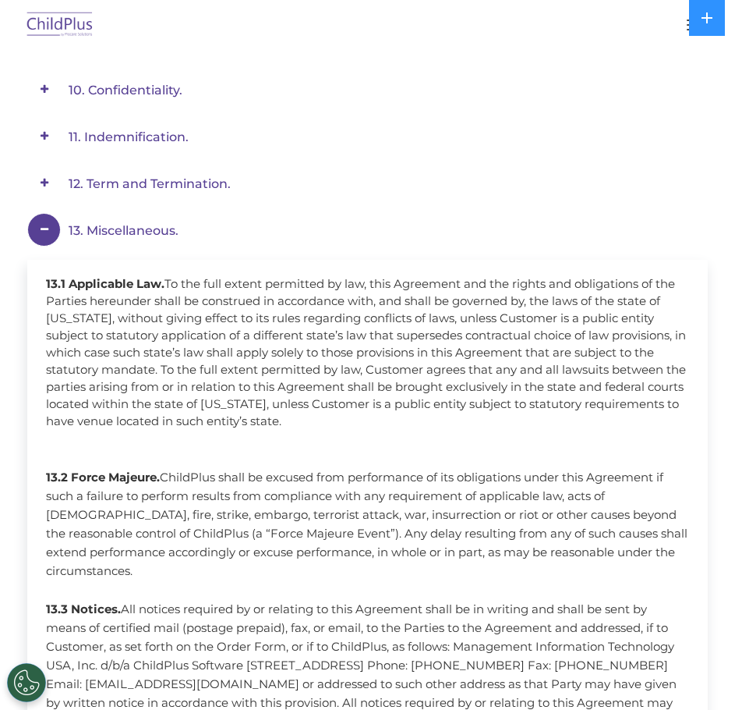
drag, startPoint x: 662, startPoint y: 502, endPoint x: 13, endPoint y: 223, distance: 706.3
click at [13, 223] on div "Service Agreement. Effective: [DATE] This Service Agreement (“Agreement”) is en…" at bounding box center [367, 661] width 735 height 2190
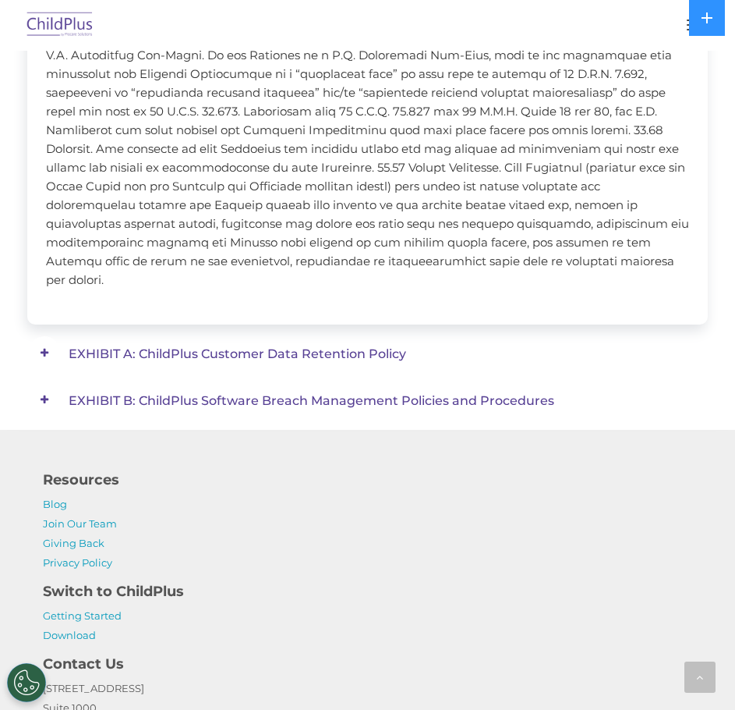
scroll to position [2014, 0]
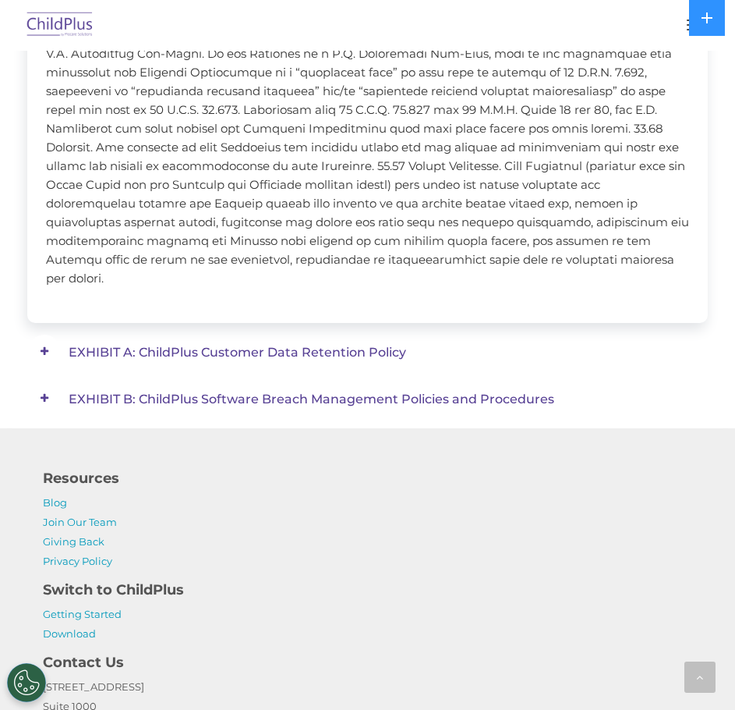
drag, startPoint x: 306, startPoint y: 337, endPoint x: 298, endPoint y: 392, distance: 55.9
click at [306, 345] on span "EXHIBIT A: ChildPlus Customer Data Retention Policy" at bounding box center [238, 352] width 338 height 15
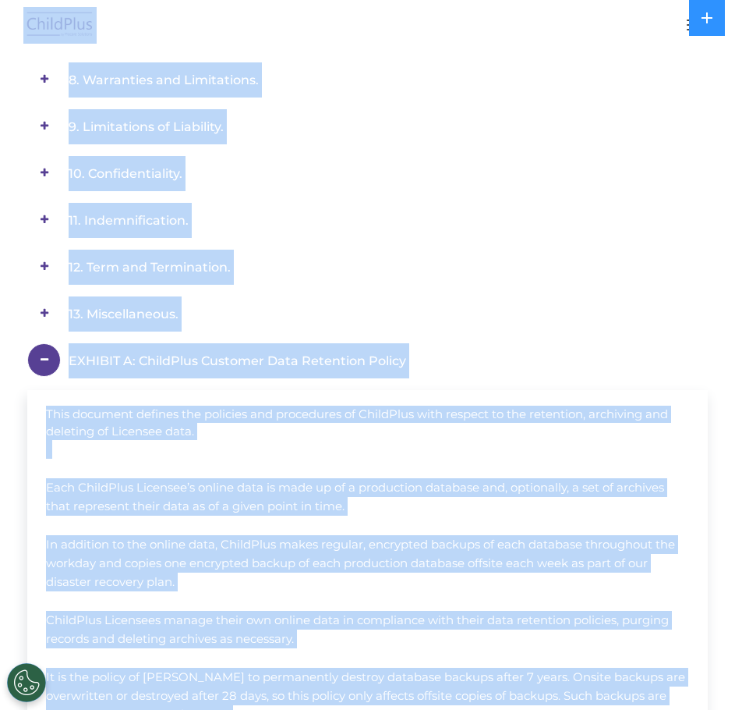
scroll to position [558, 0]
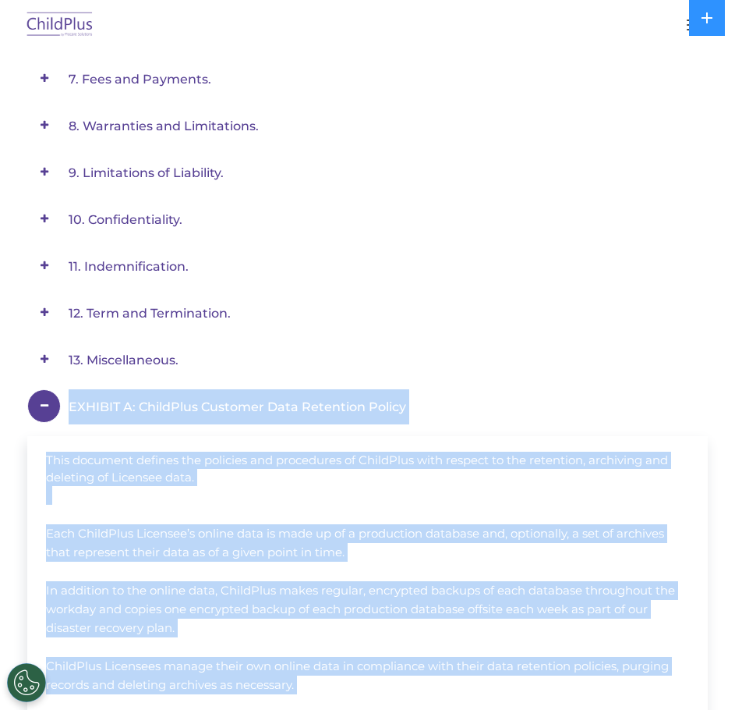
drag, startPoint x: 260, startPoint y: 366, endPoint x: -1, endPoint y: 417, distance: 266.3
click at [0, 417] on html "Download Support | Schedule A Demo  MENU MENU Software ChildPlus: The original…" at bounding box center [367, 408] width 735 height 1932
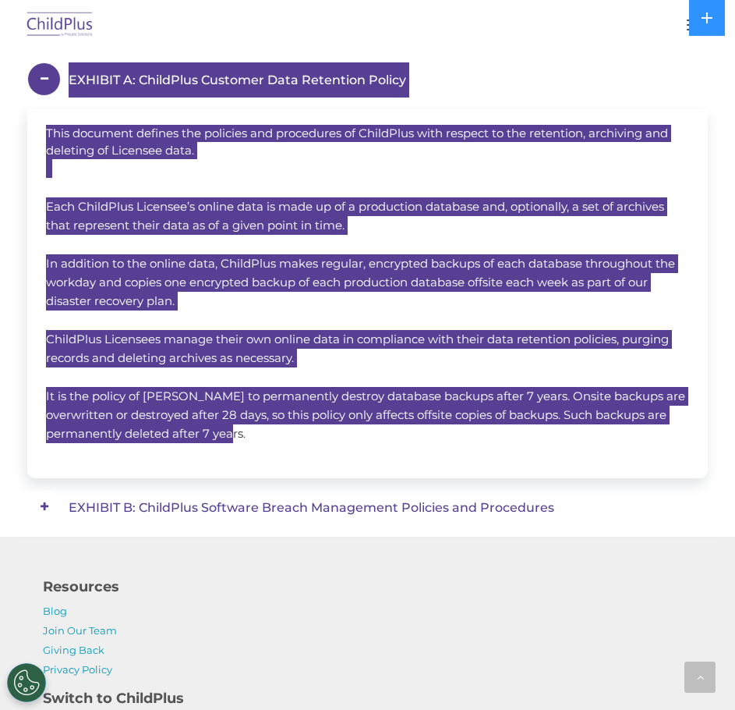
scroll to position [888, 0]
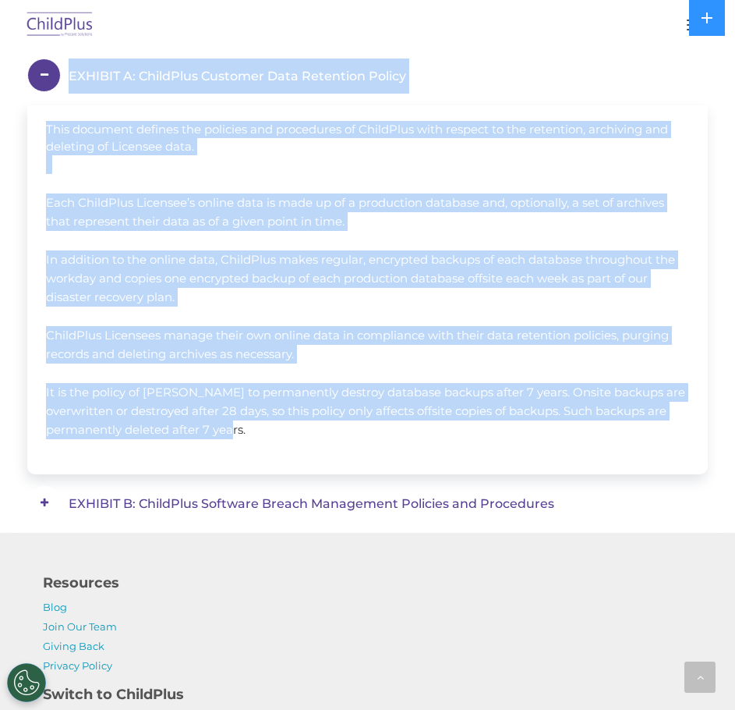
click at [234, 504] on span "EXHIBIT B: ChildPlus Software Breach Management Policies and Procedures" at bounding box center [312, 503] width 486 height 15
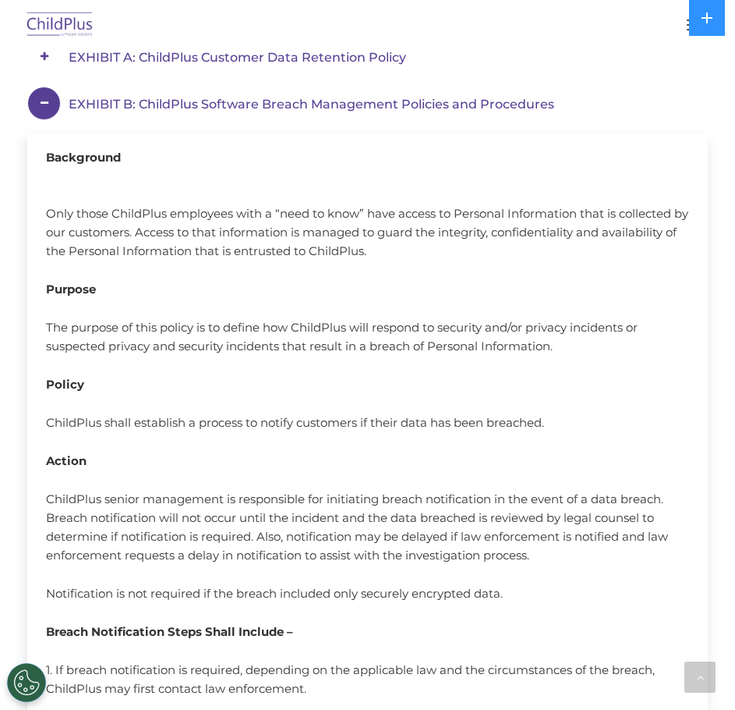
scroll to position [905, 0]
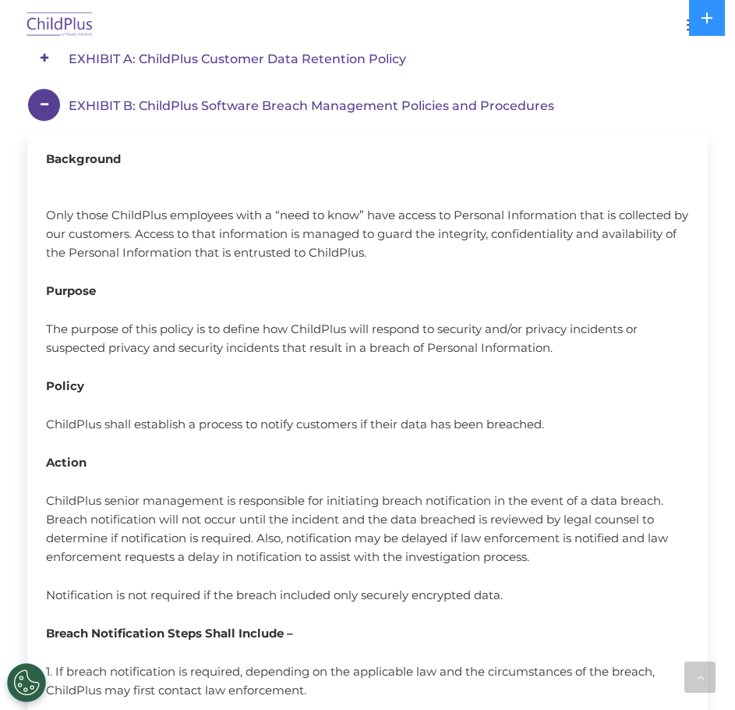
drag, startPoint x: 202, startPoint y: 319, endPoint x: 40, endPoint y: 88, distance: 282.1
click at [40, 88] on div "EXHIBIT B: ChildPlus Software Breach Management Policies and Procedures Backgro…" at bounding box center [367, 592] width 681 height 1008
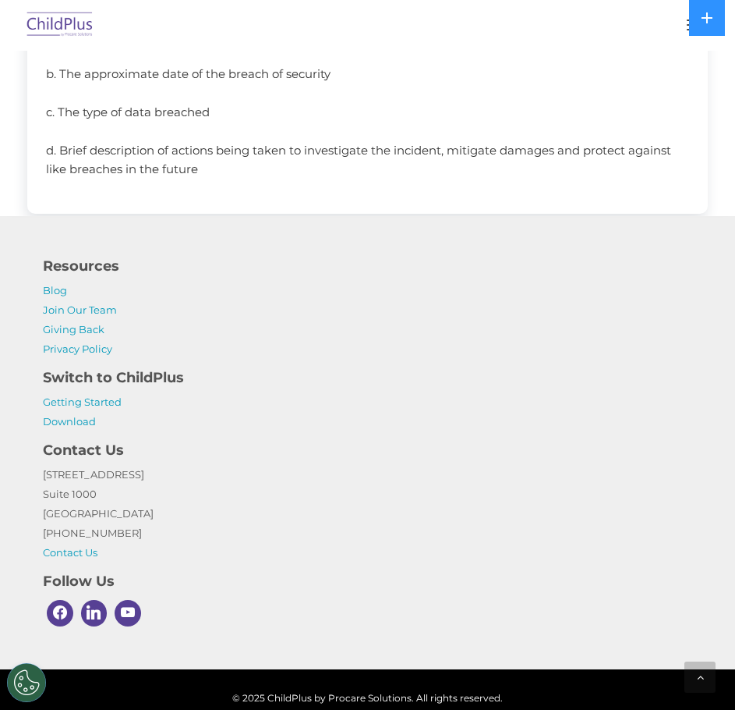
scroll to position [1805, 0]
